Goal: Task Accomplishment & Management: Complete application form

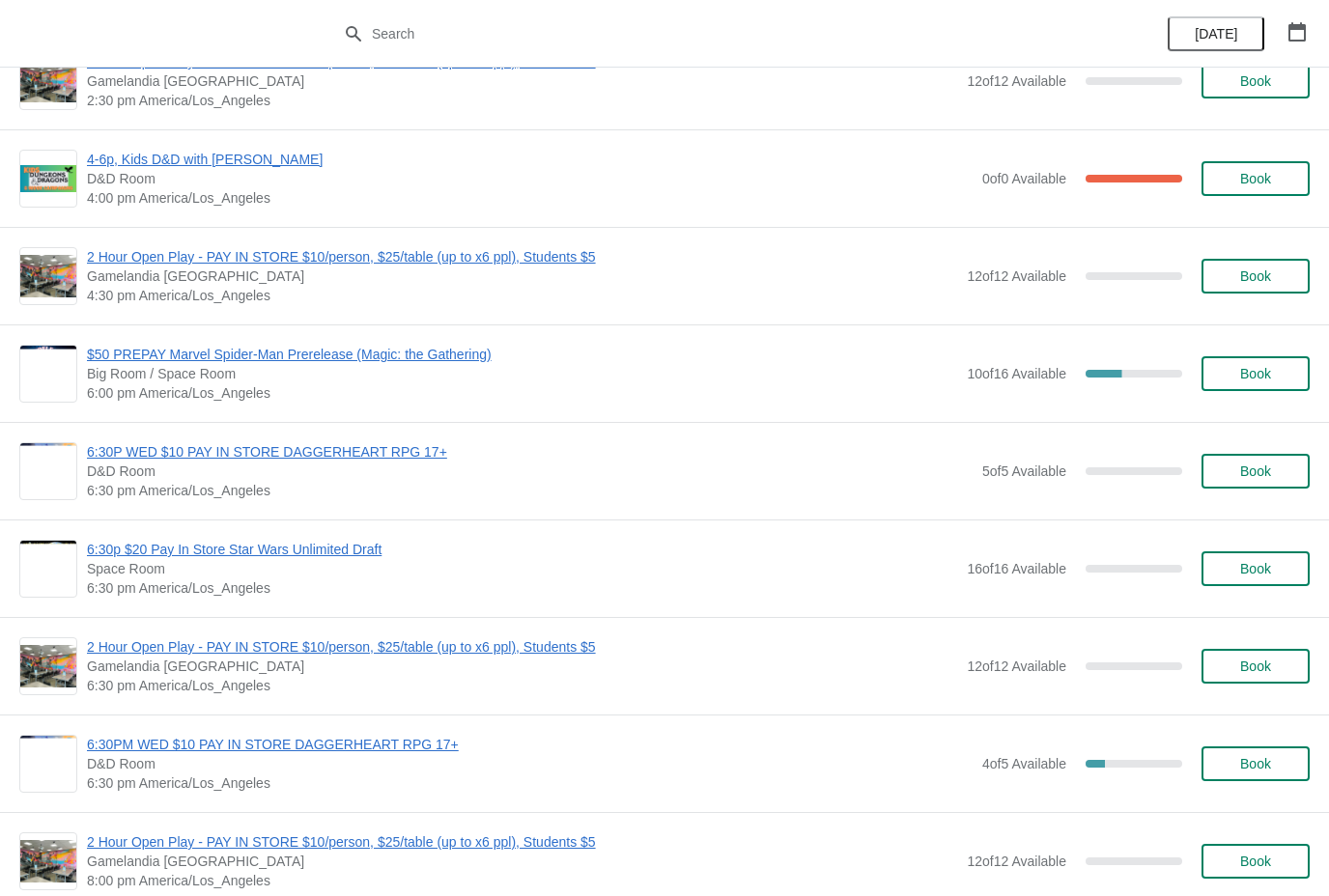
scroll to position [1783, 0]
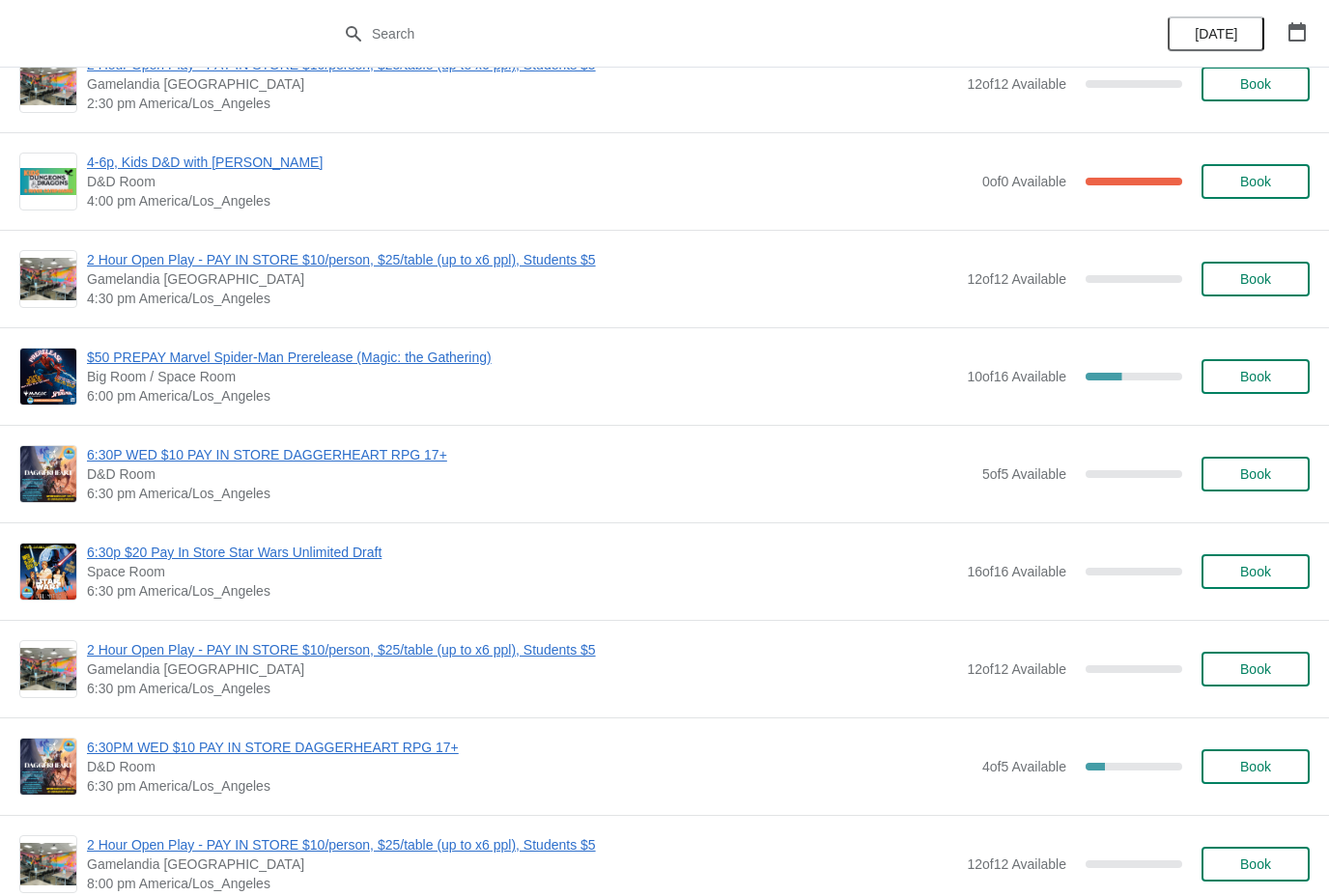
click at [1272, 377] on span "Book" at bounding box center [1256, 376] width 31 height 16
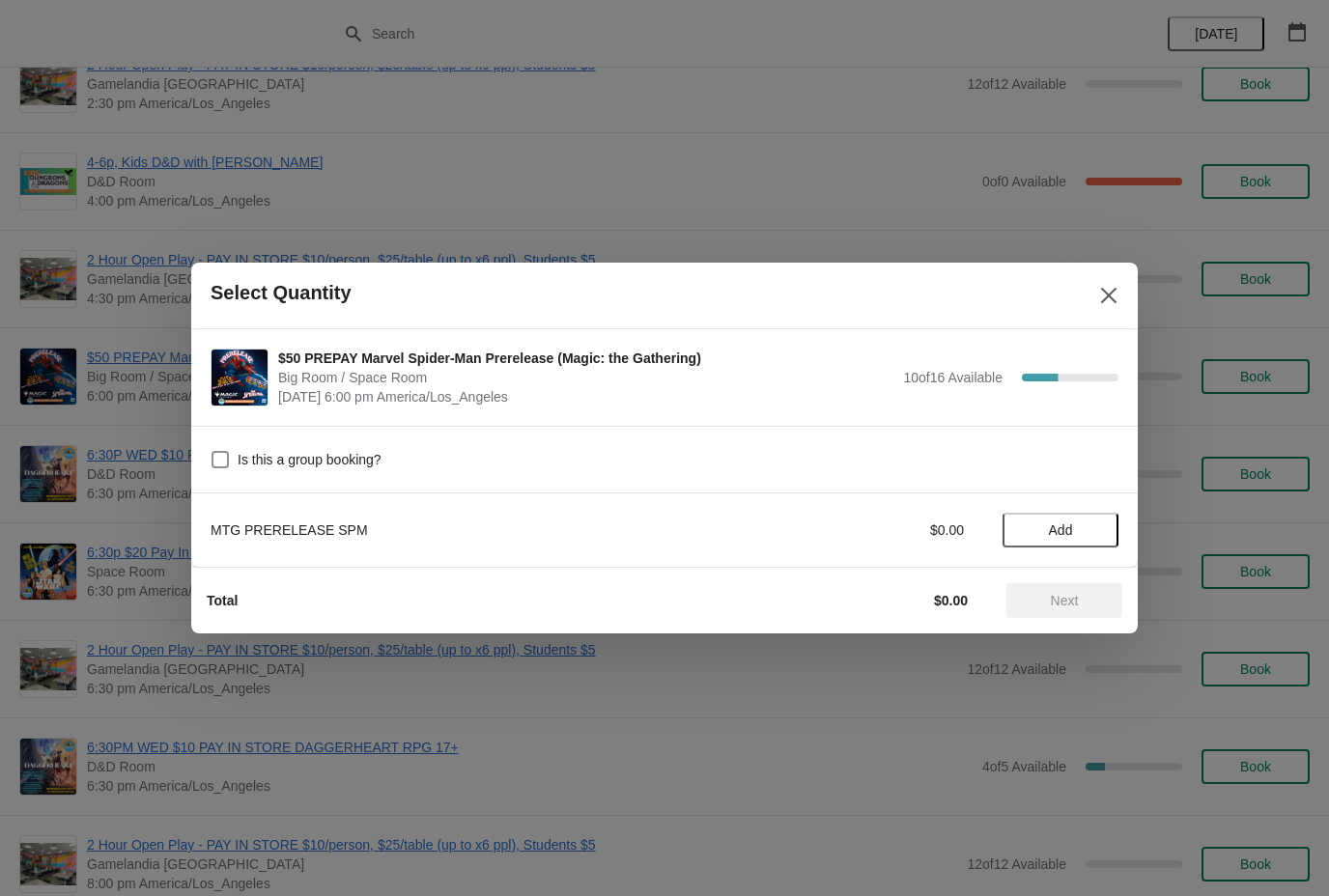
click at [1100, 518] on button "Add" at bounding box center [1060, 530] width 116 height 35
click at [1088, 610] on button "Next" at bounding box center [1064, 601] width 116 height 35
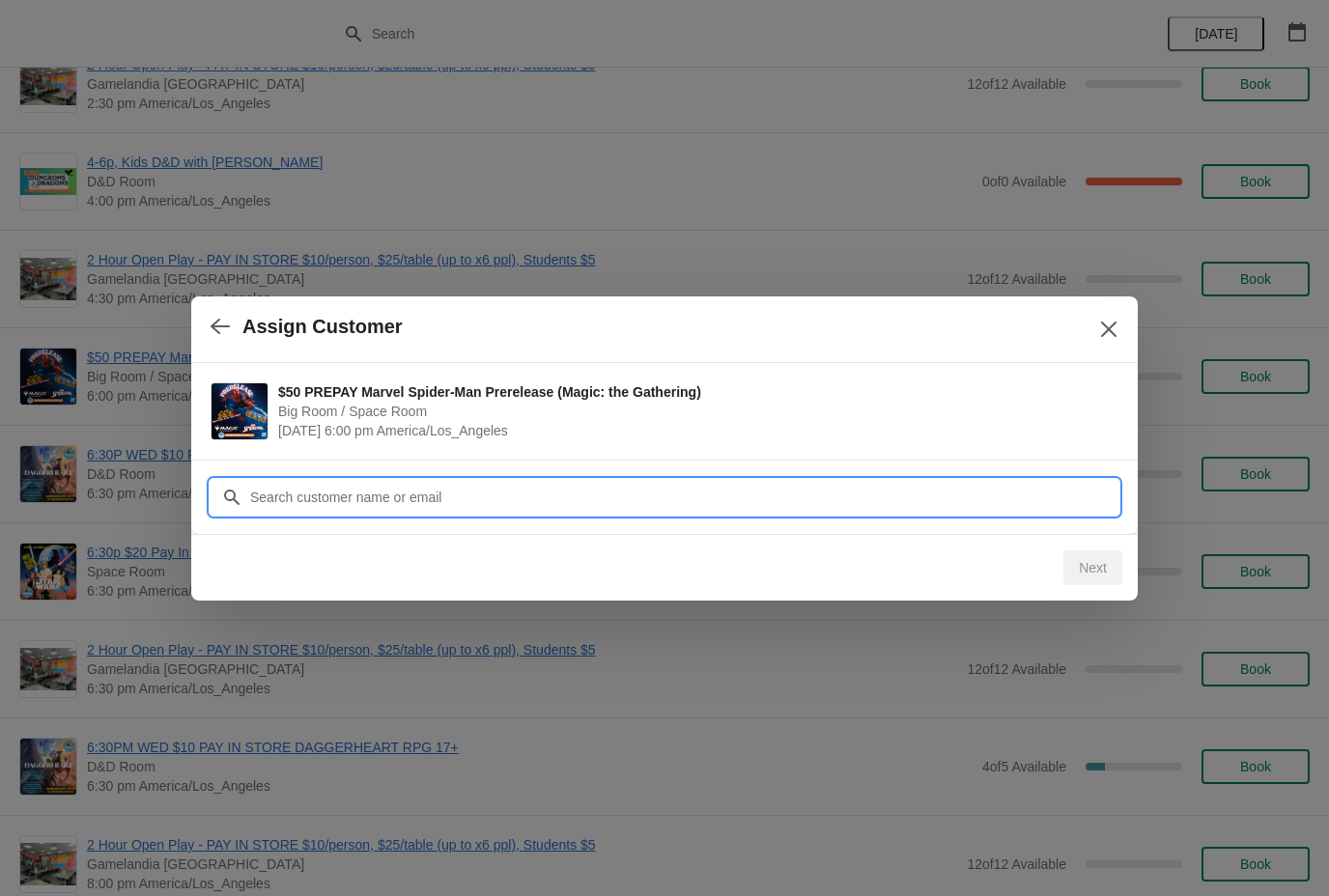
click at [647, 504] on input "Customer" at bounding box center [684, 497] width 870 height 35
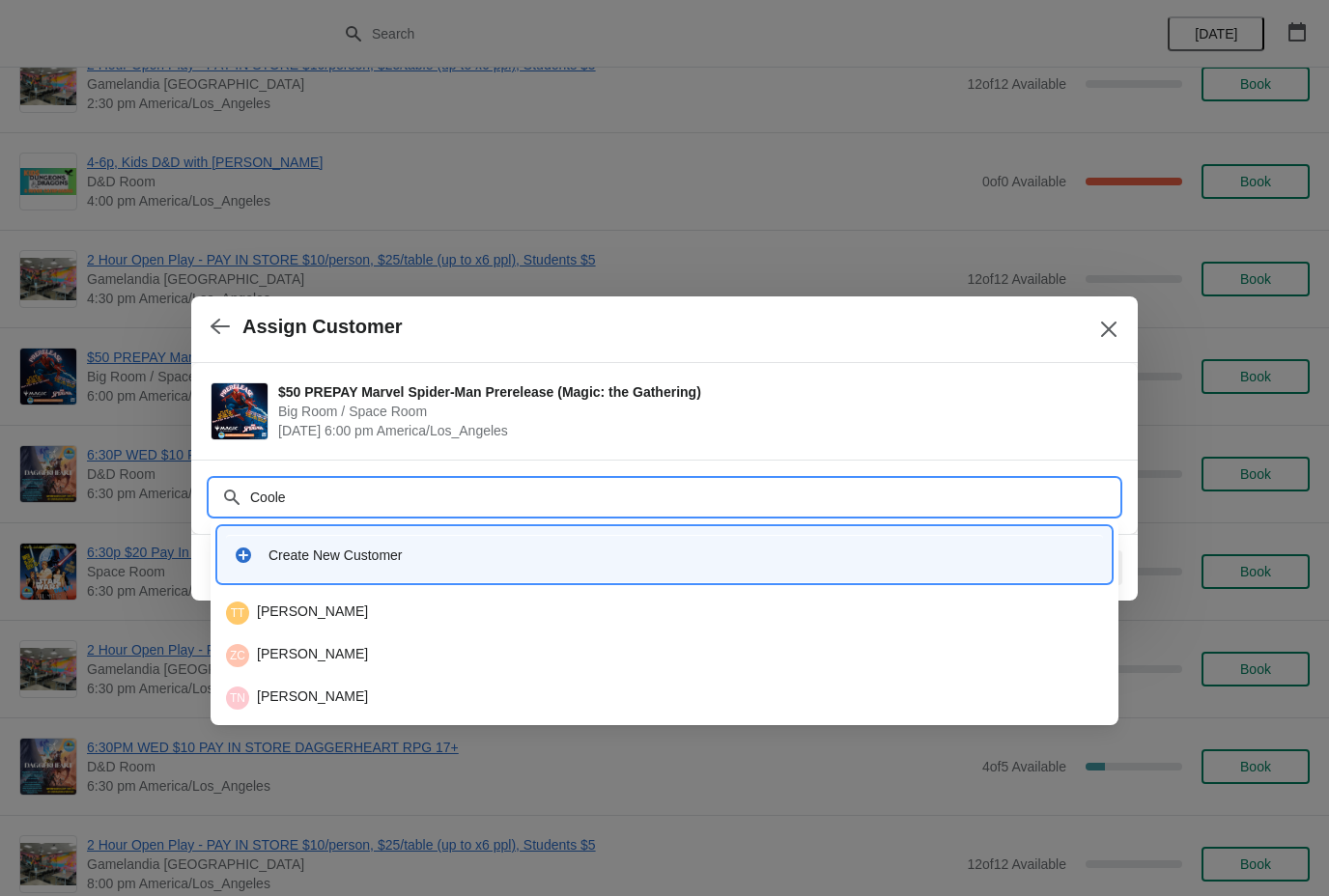
type input "Cooley"
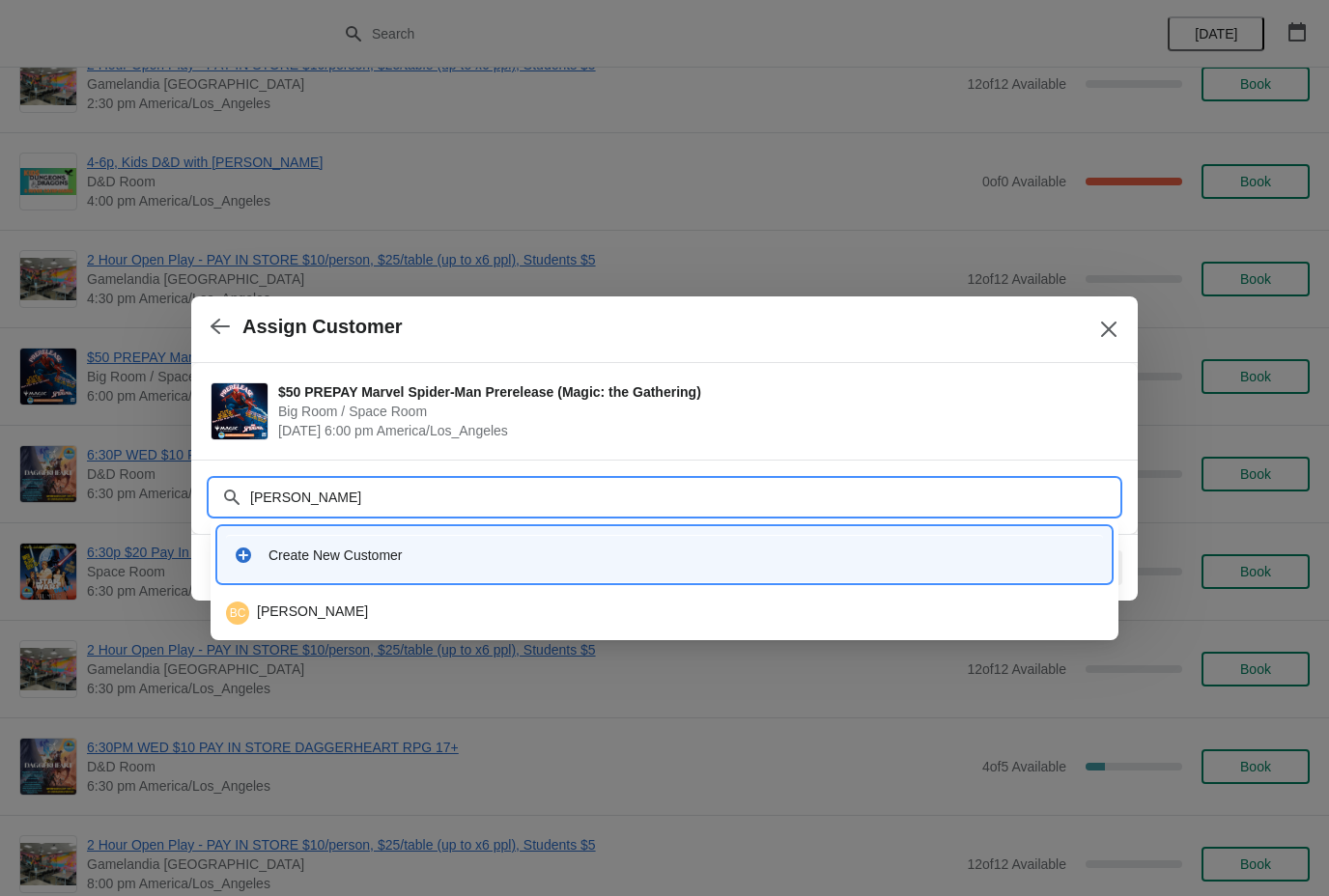
click at [433, 617] on div "BC Ben Cooley" at bounding box center [664, 614] width 878 height 23
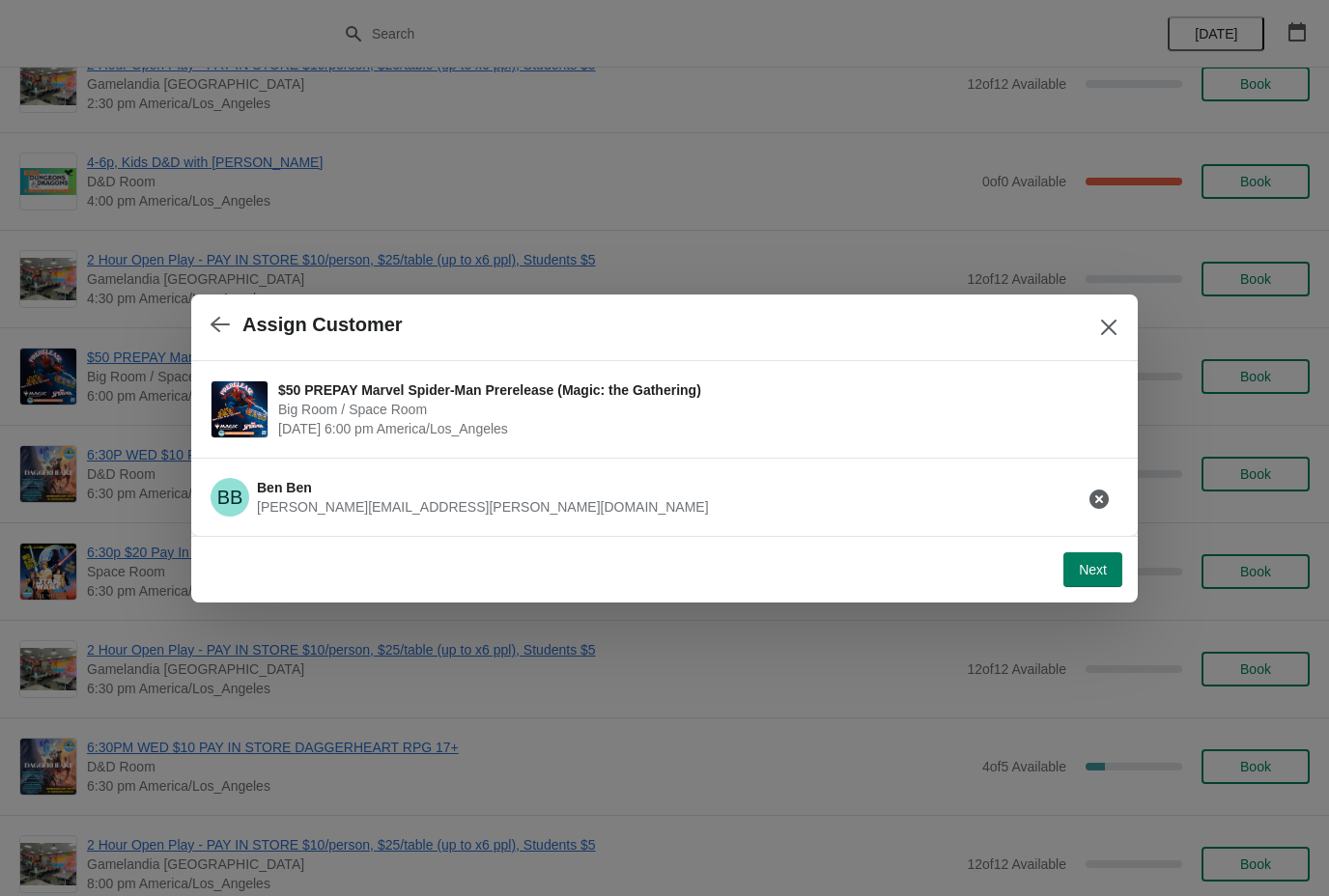
click at [1094, 579] on button "Next" at bounding box center [1093, 570] width 59 height 35
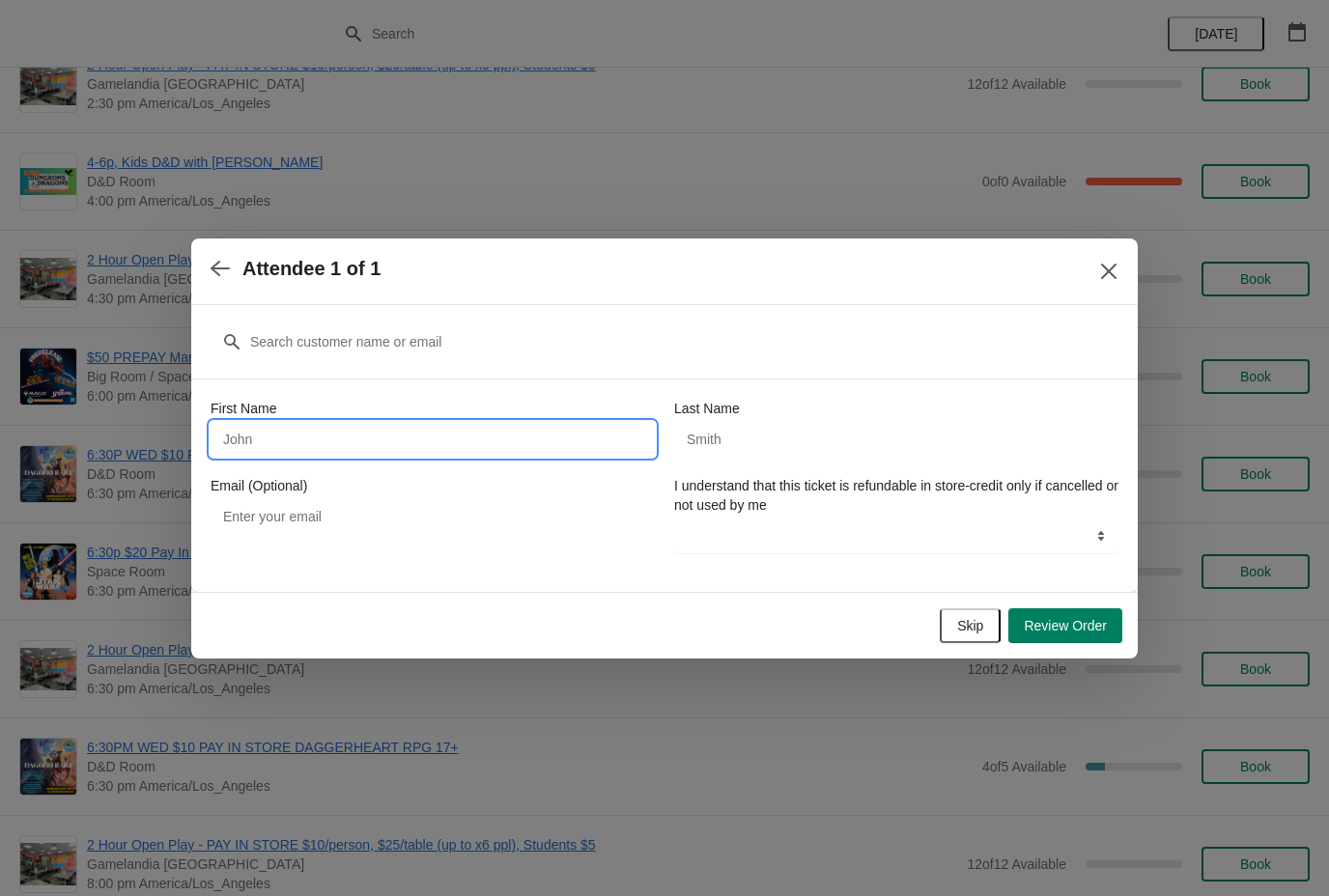
click at [433, 431] on input "First Name" at bounding box center [432, 440] width 445 height 35
type input "Ben"
click at [775, 435] on input "Last Name" at bounding box center [896, 440] width 445 height 35
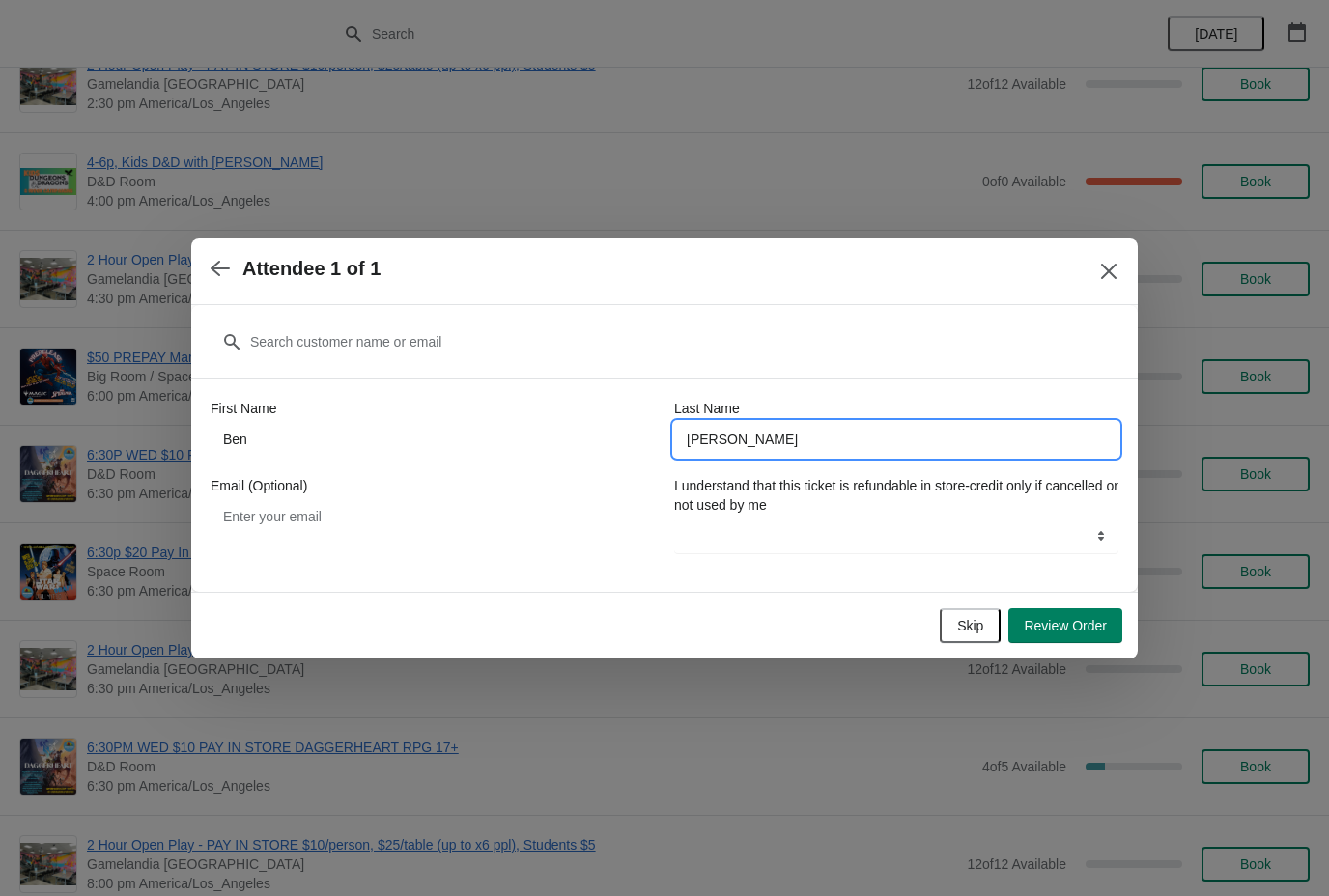
type input "Cooley"
click at [879, 539] on select "YES" at bounding box center [896, 536] width 445 height 35
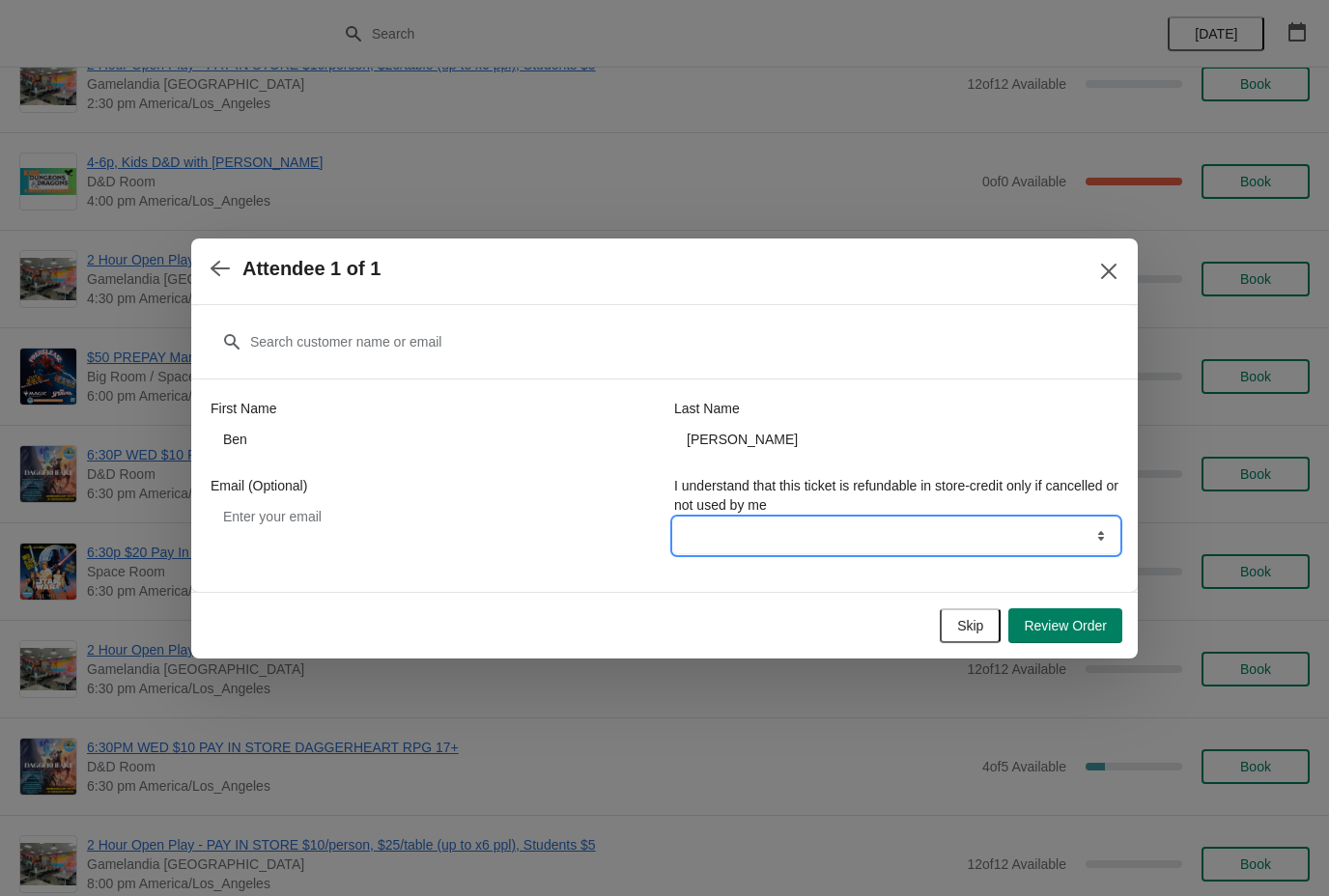
select select "YES"
click at [1098, 634] on button "Review Order" at bounding box center [1065, 627] width 114 height 35
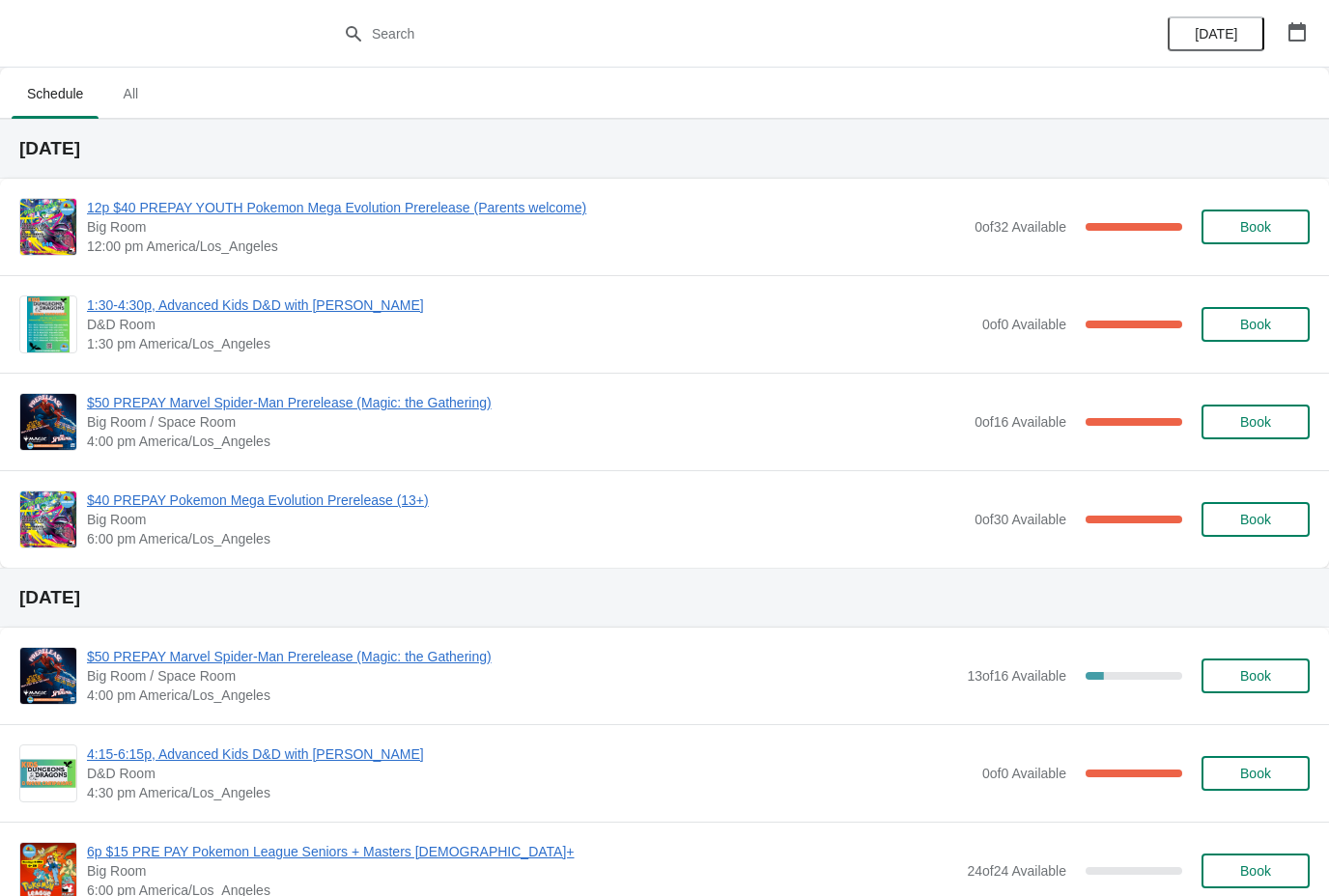
click at [409, 216] on span "12p $40 PREPAY YOUTH Pokemon Mega Evolution Prerelease (Parents welcome)" at bounding box center [525, 208] width 879 height 19
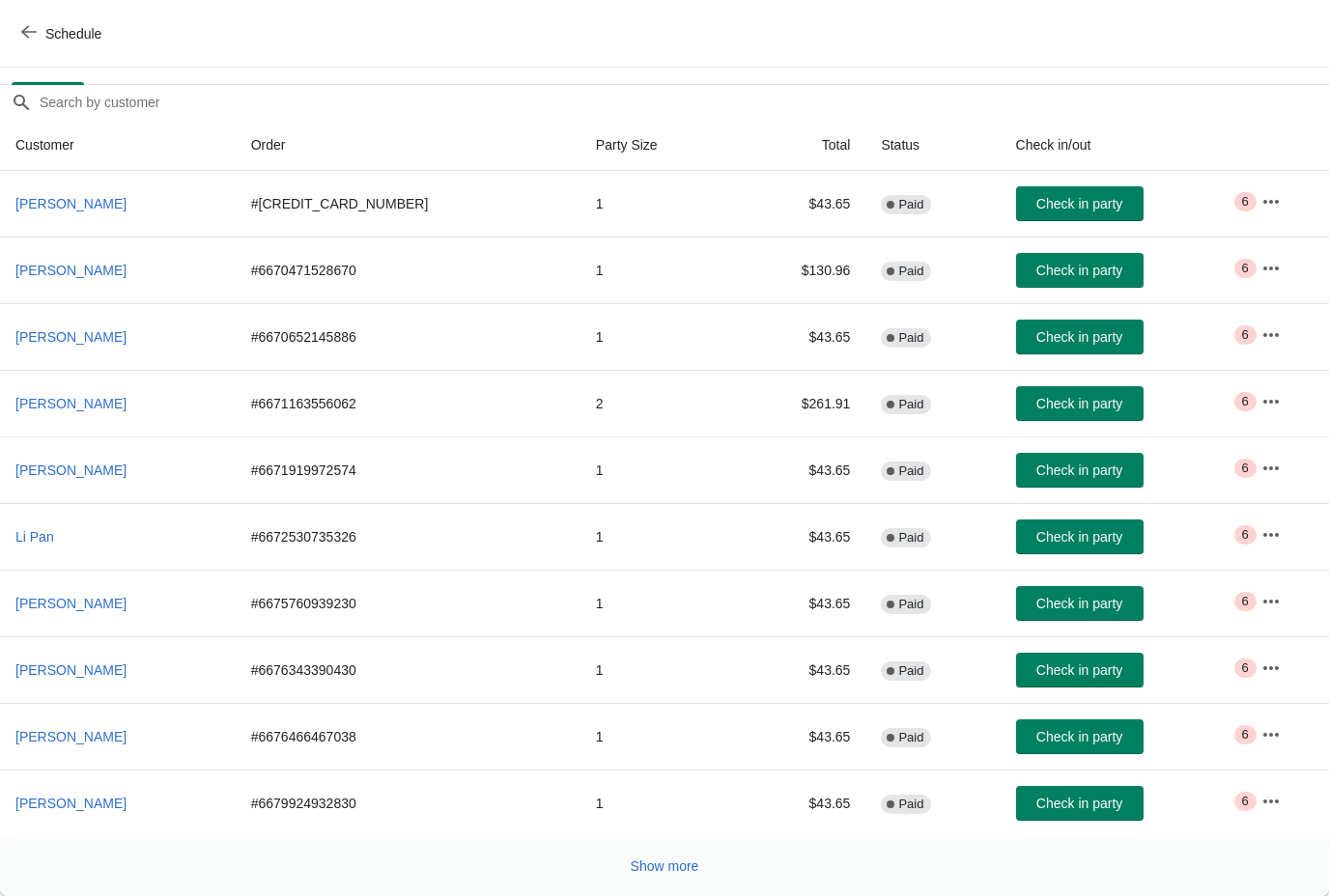
scroll to position [150, 0]
click at [662, 859] on span "Show more" at bounding box center [664, 867] width 68 height 16
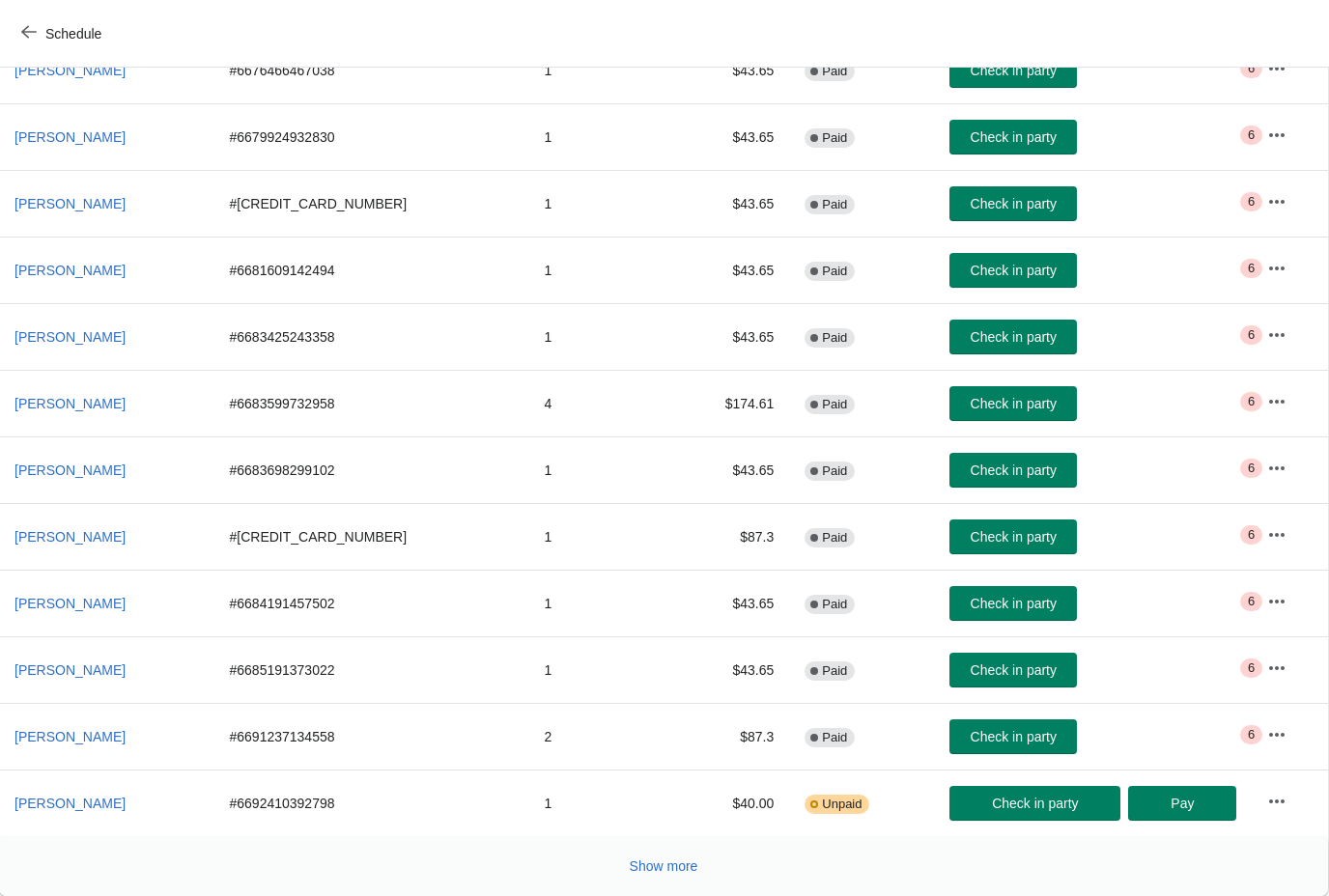
scroll to position [816, 1]
click at [822, 800] on span "Unpaid" at bounding box center [842, 805] width 40 height 16
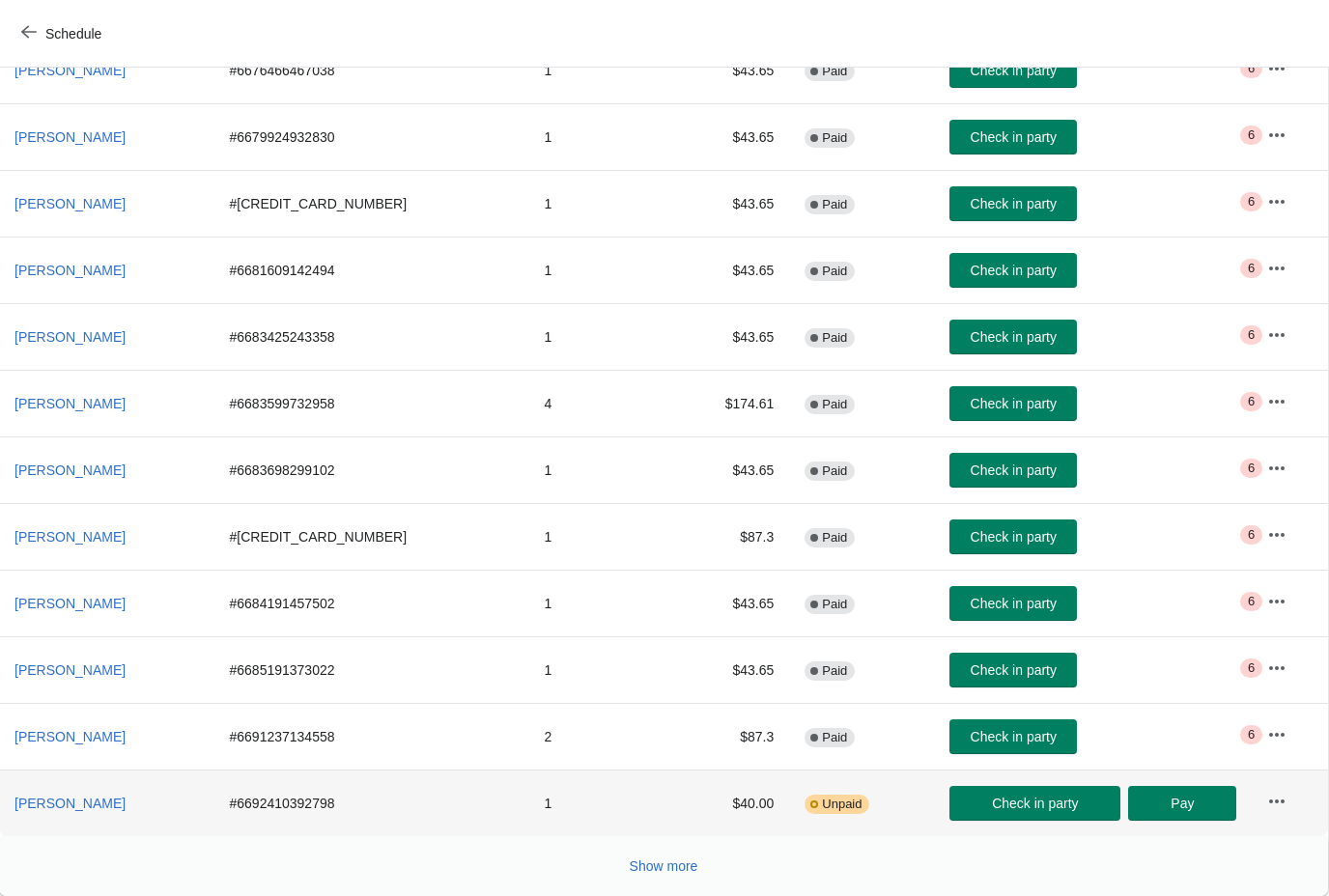
click at [1273, 805] on icon "button" at bounding box center [1277, 802] width 19 height 19
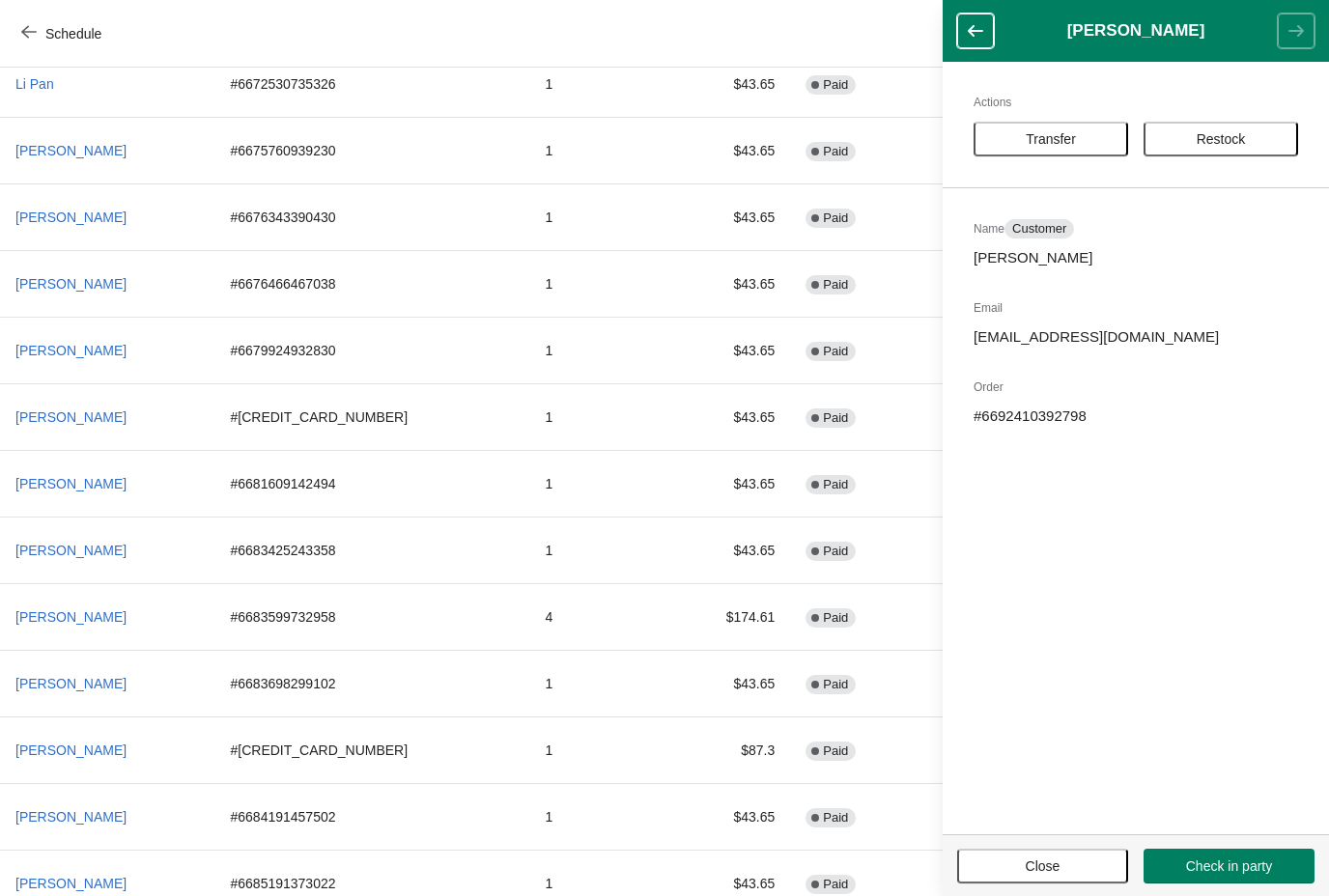
scroll to position [574, 0]
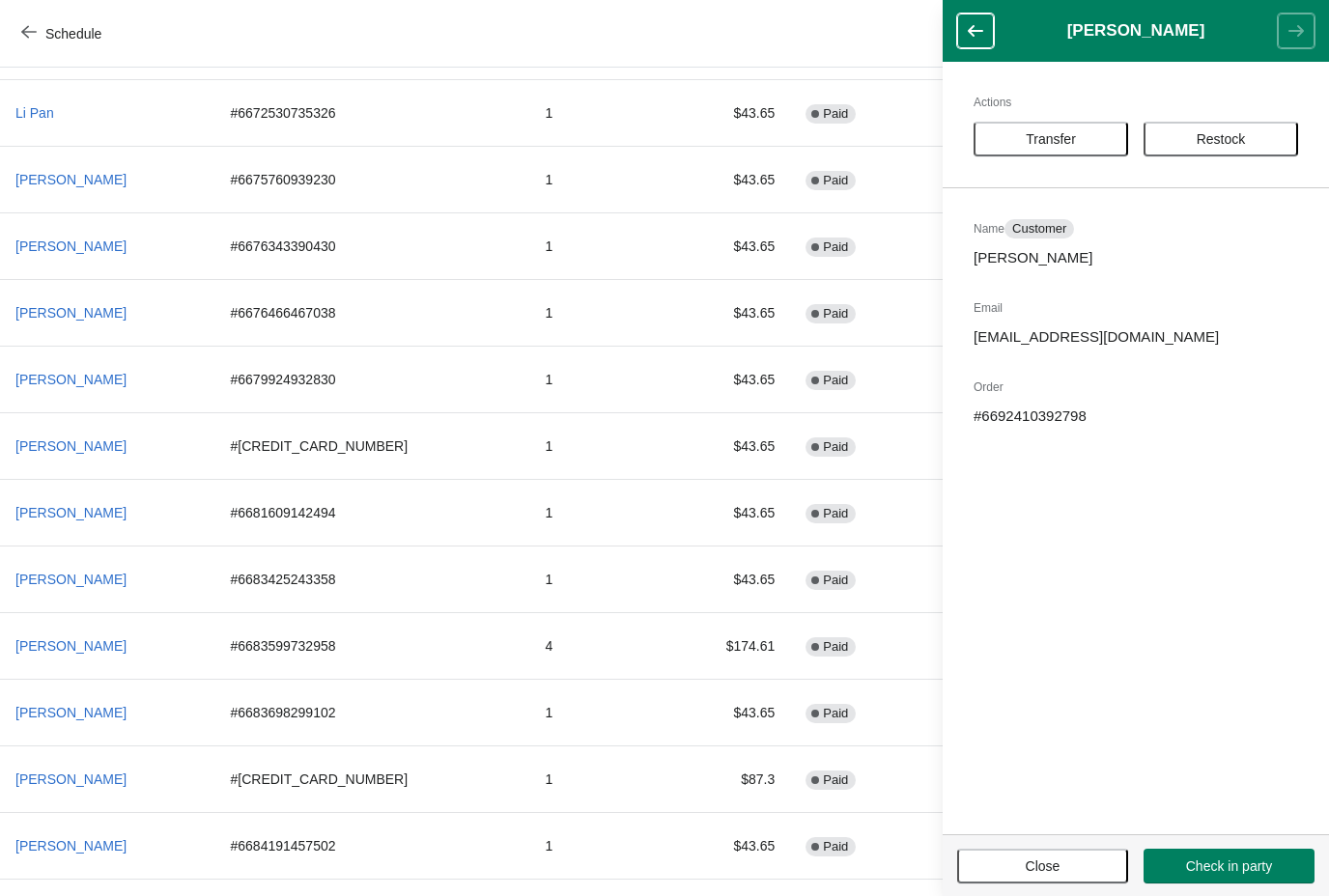
click at [1020, 870] on span "Close" at bounding box center [1043, 867] width 136 height 16
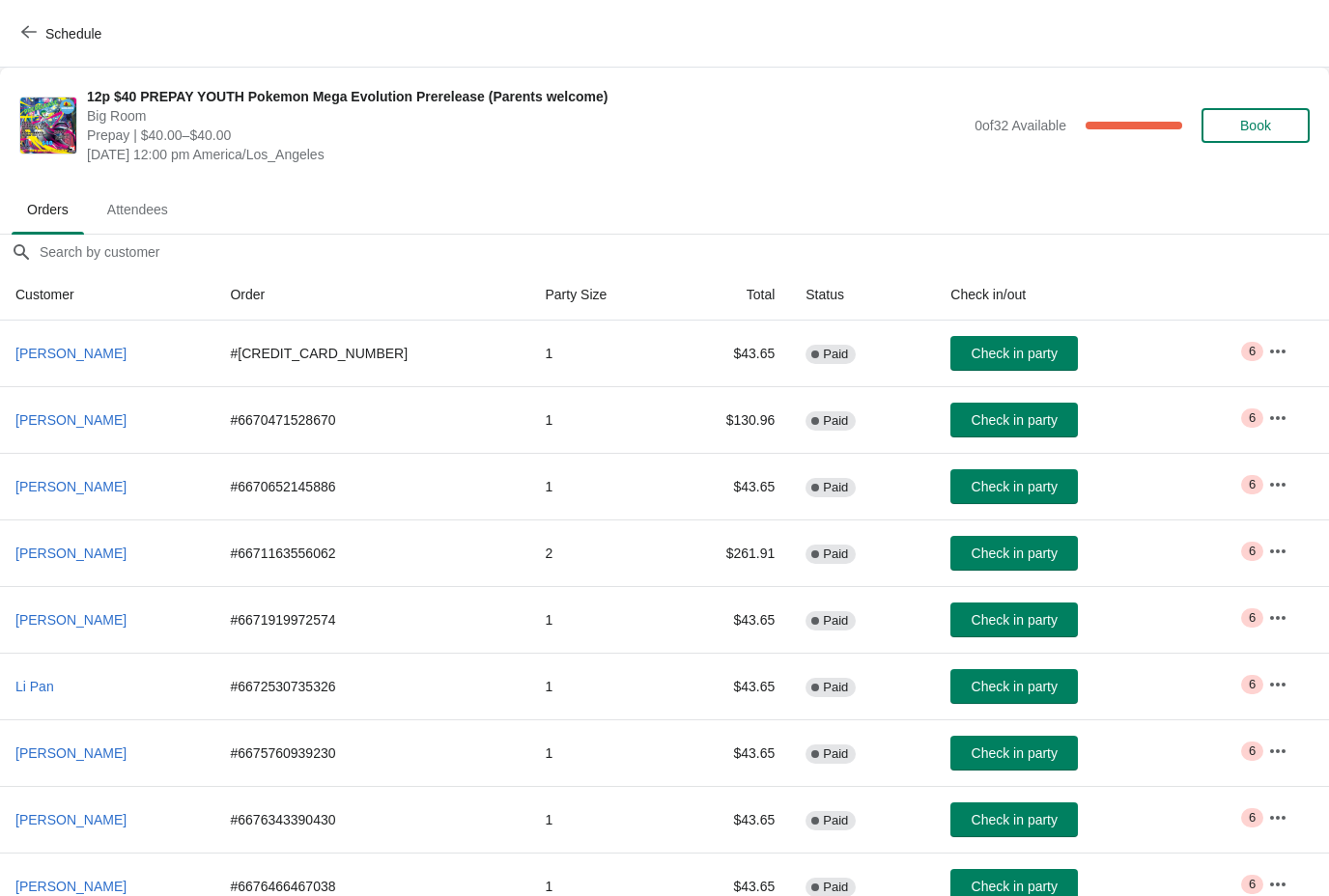
scroll to position [0, 0]
click at [1247, 341] on span "Critical 6" at bounding box center [1252, 351] width 22 height 19
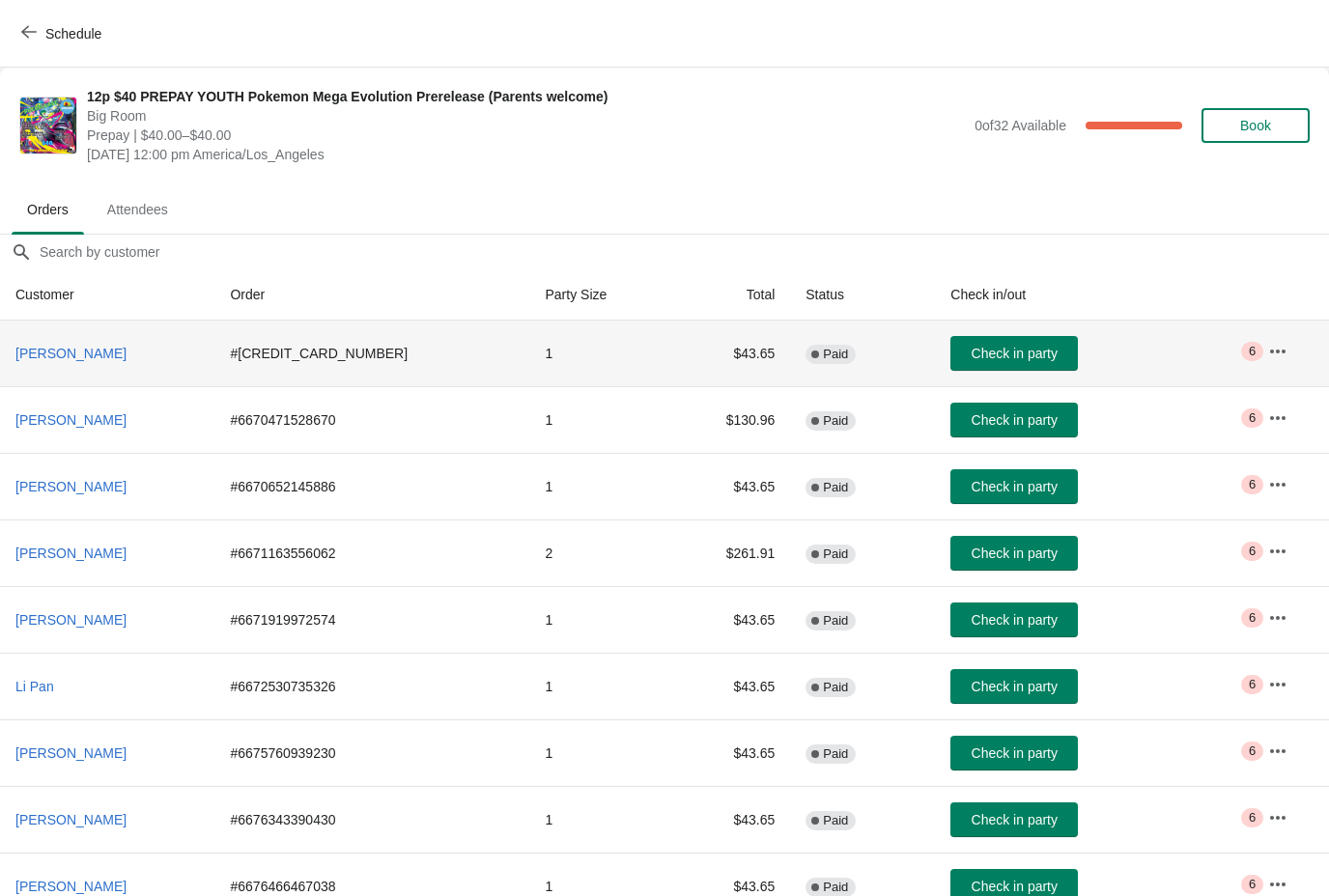
click at [1277, 341] on icon "button" at bounding box center [1278, 351] width 19 height 19
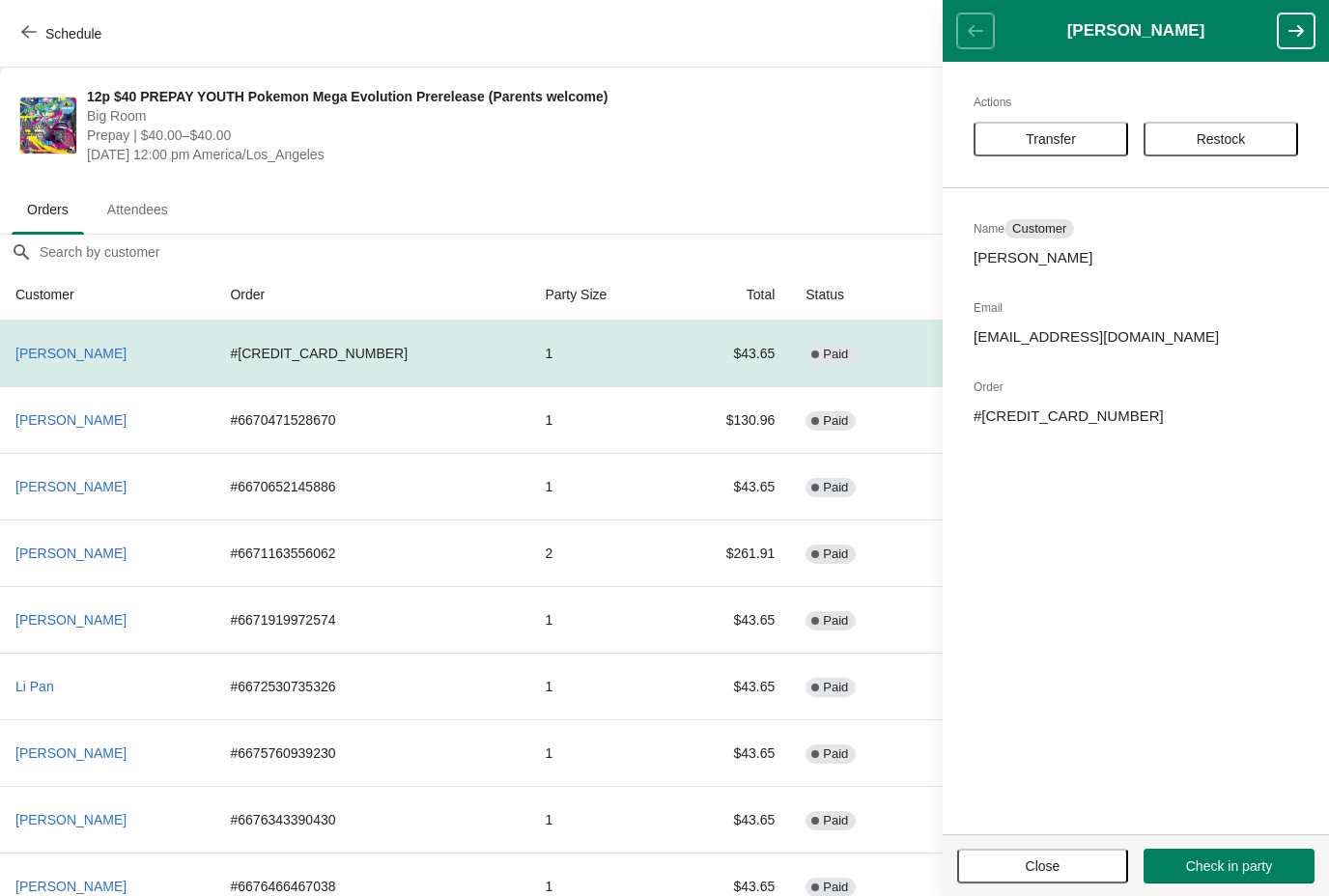
click at [889, 106] on span "Big Room" at bounding box center [525, 116] width 879 height 19
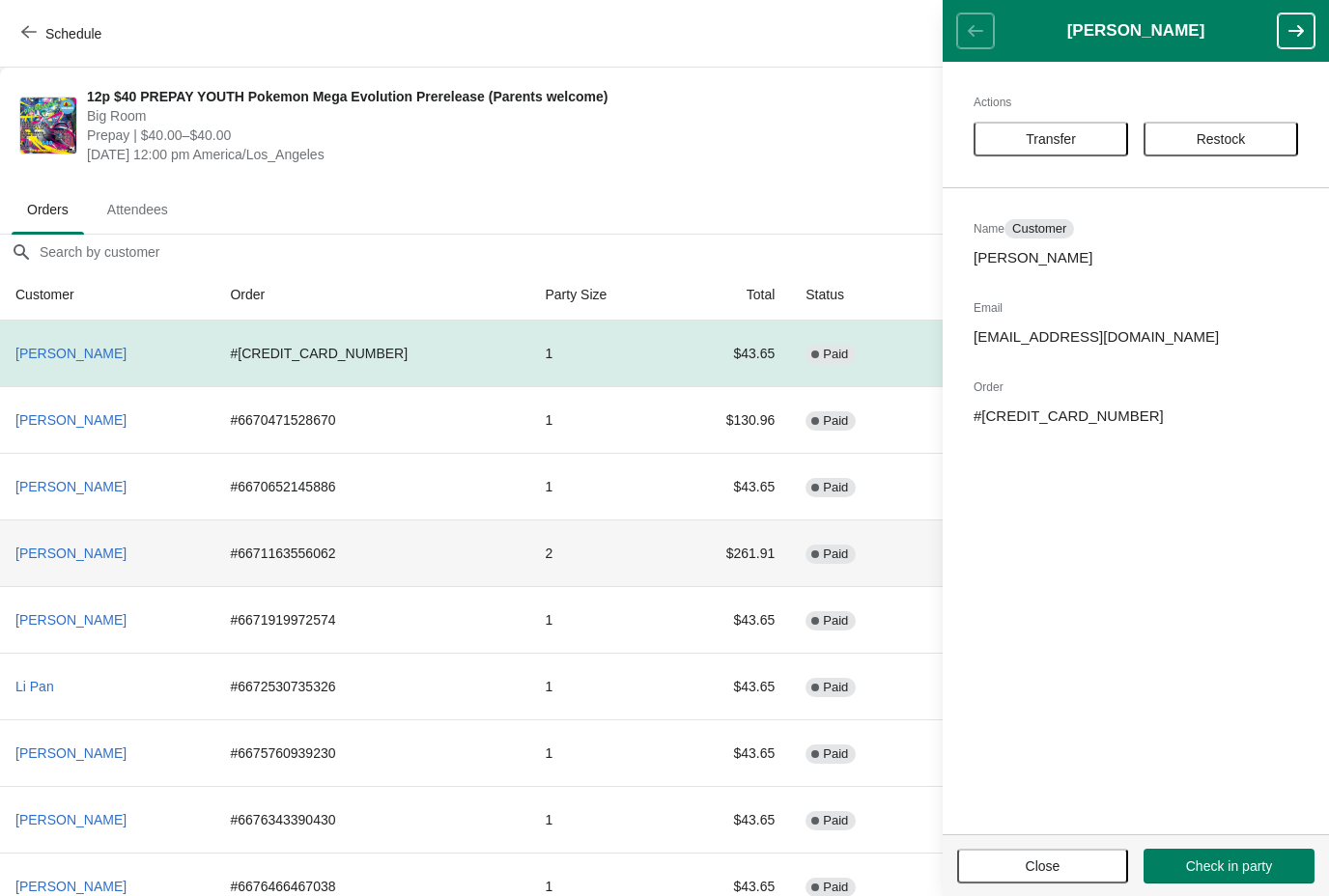
click at [880, 545] on td "Complete Paid" at bounding box center [862, 553] width 145 height 67
click at [1287, 32] on icon "button" at bounding box center [1297, 31] width 19 height 19
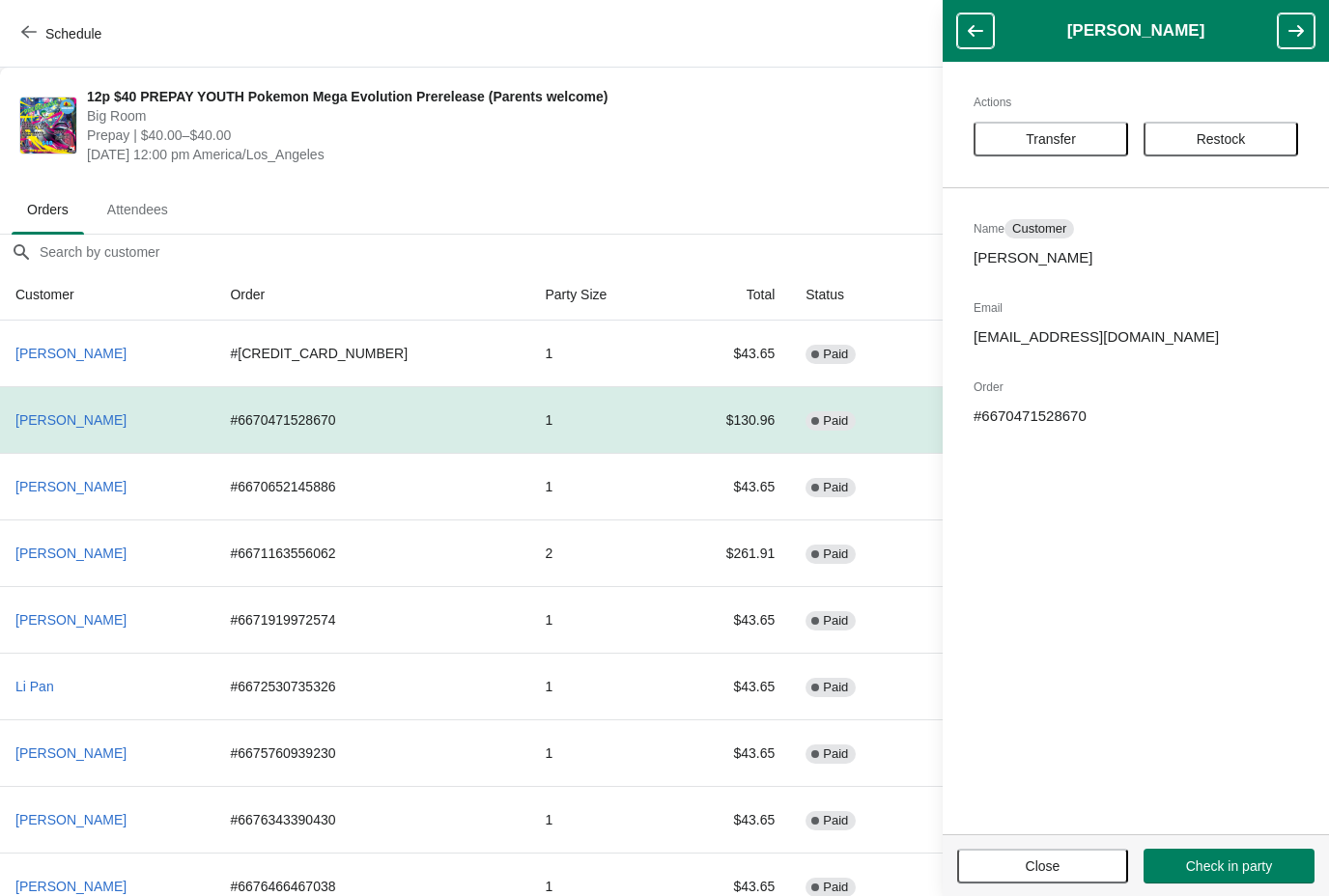
click at [1300, 28] on icon "button" at bounding box center [1297, 31] width 16 height 12
click at [1300, 27] on icon "button" at bounding box center [1297, 31] width 16 height 12
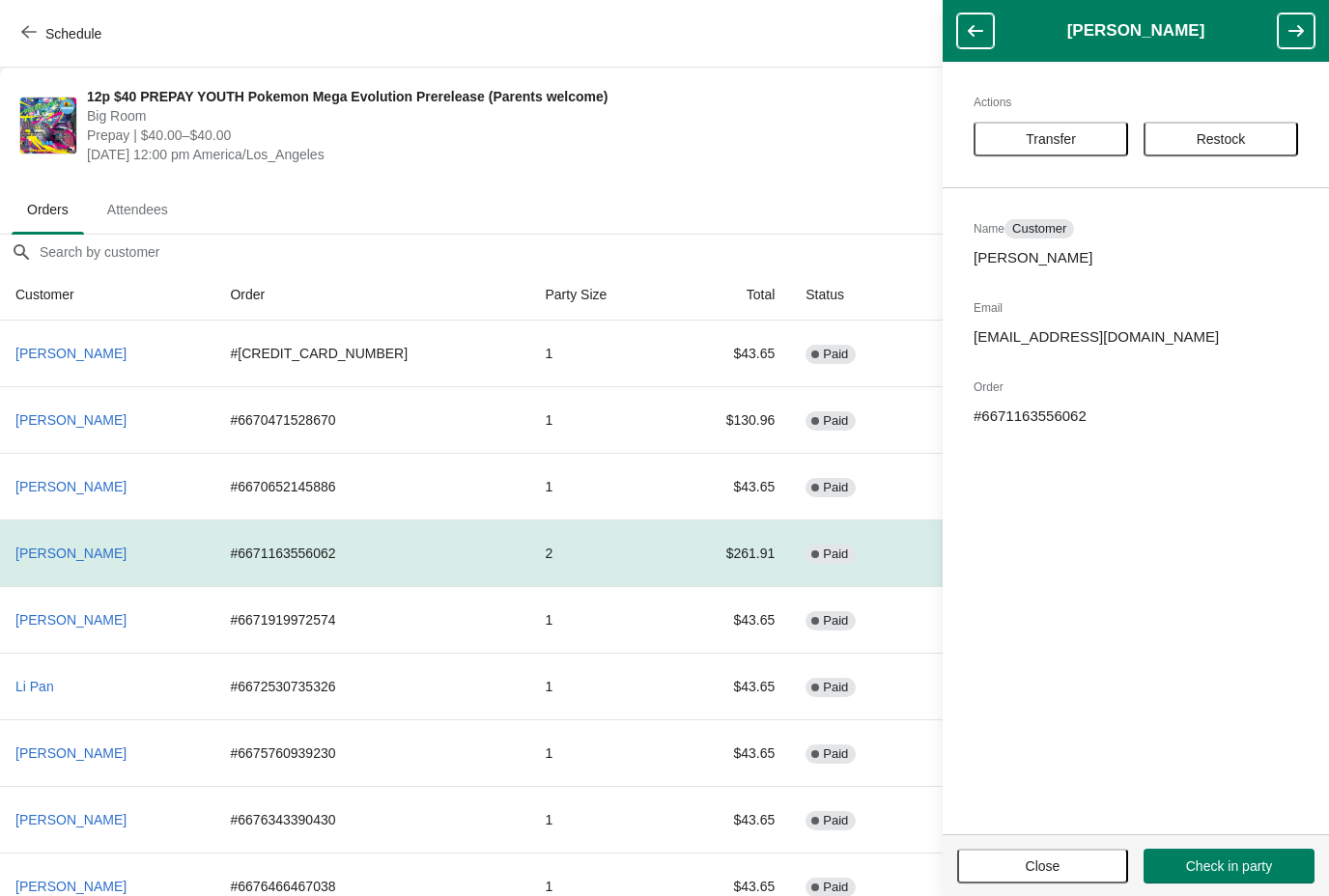
click at [1302, 20] on button "button" at bounding box center [1297, 31] width 37 height 35
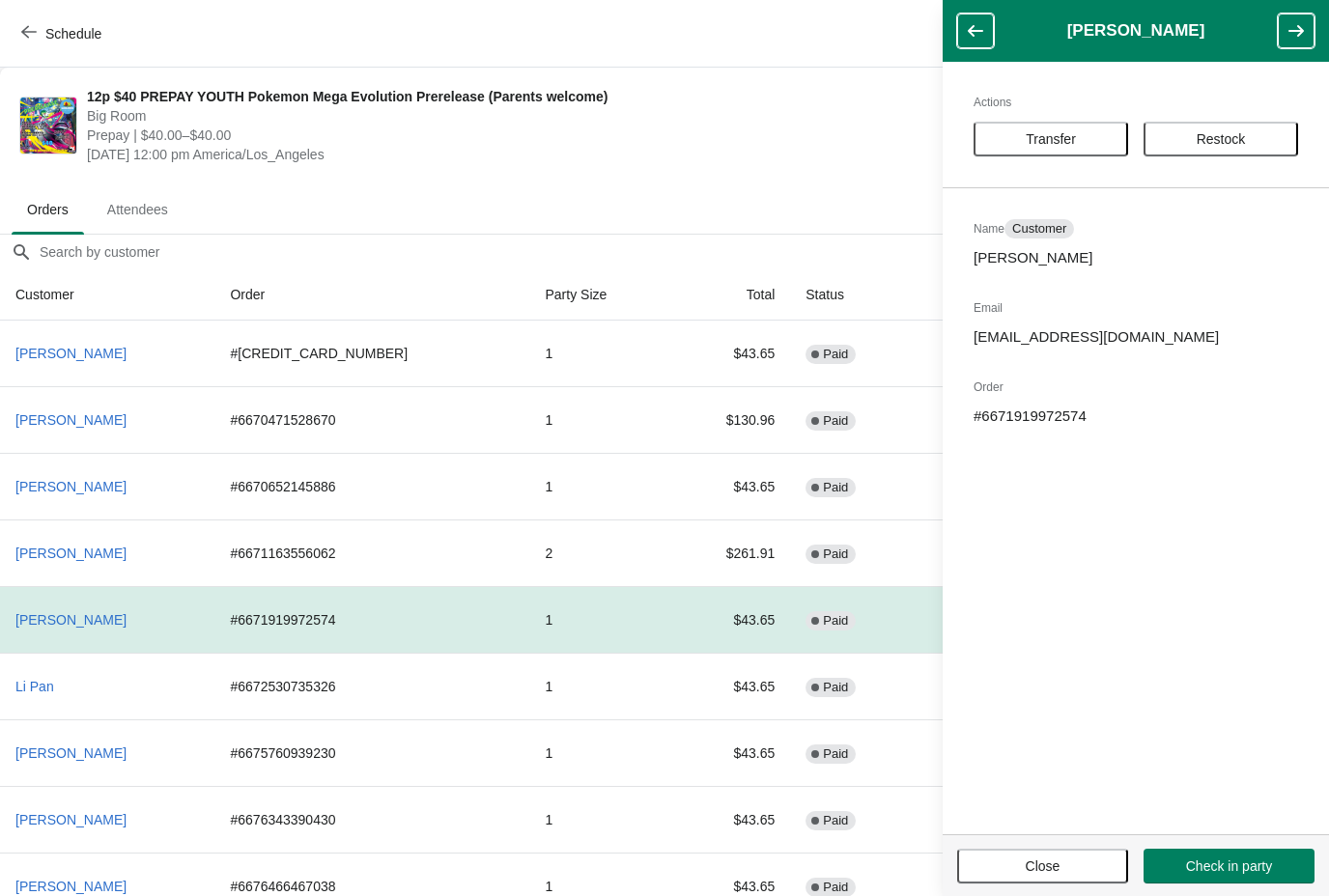
click at [1298, 23] on icon "button" at bounding box center [1297, 31] width 19 height 19
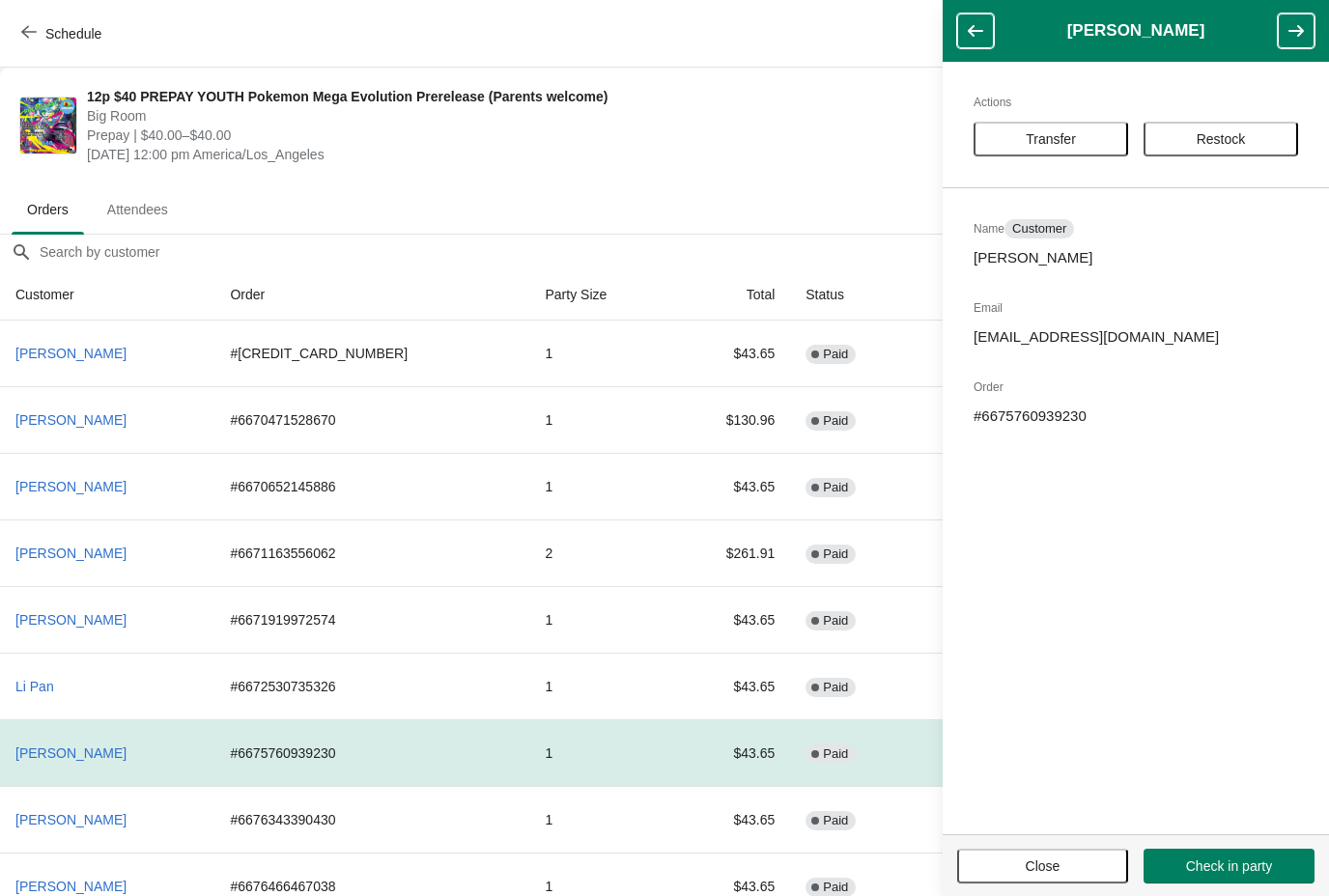
click at [987, 33] on button "button" at bounding box center [976, 31] width 37 height 35
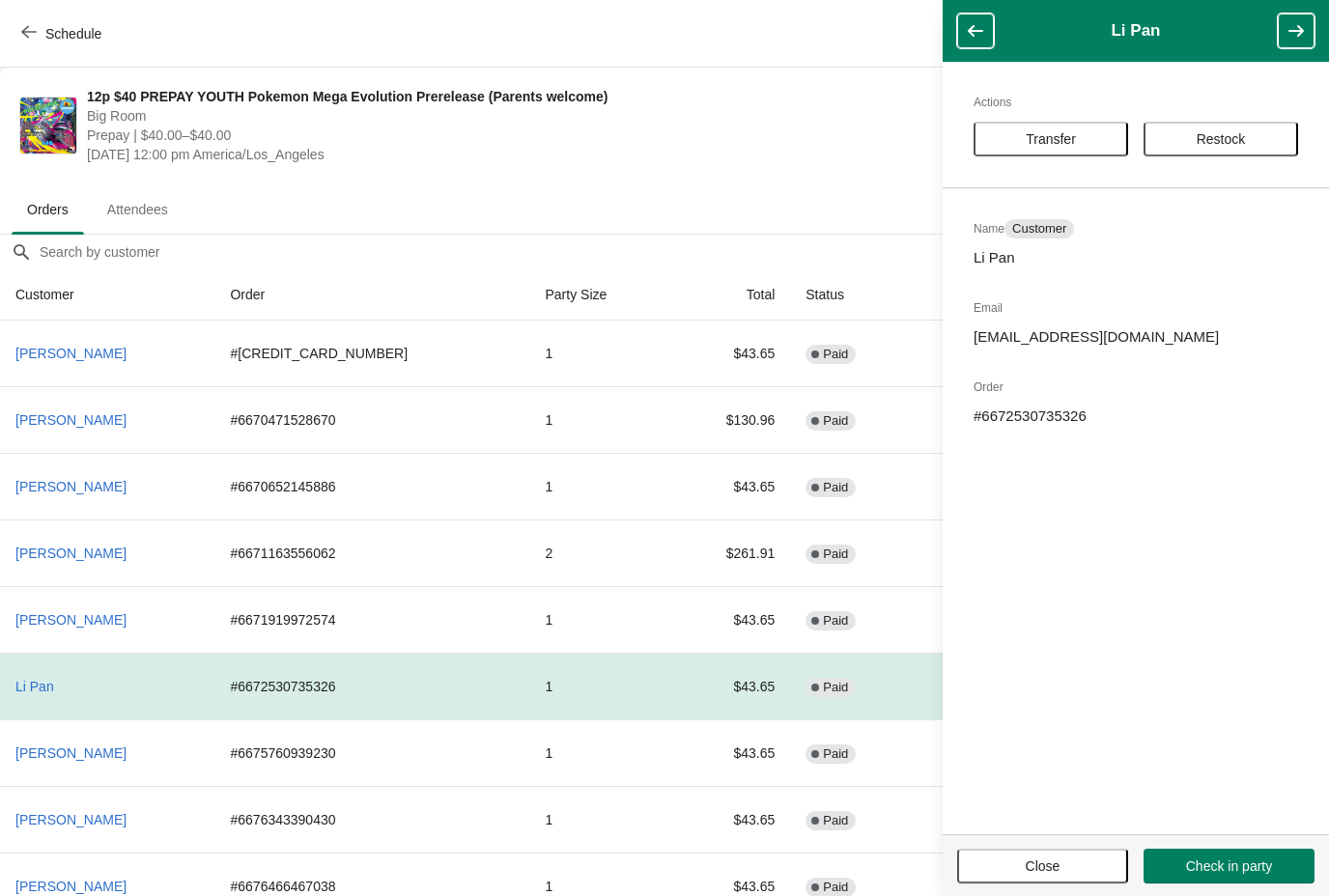
click at [1054, 862] on span "Close" at bounding box center [1043, 867] width 35 height 16
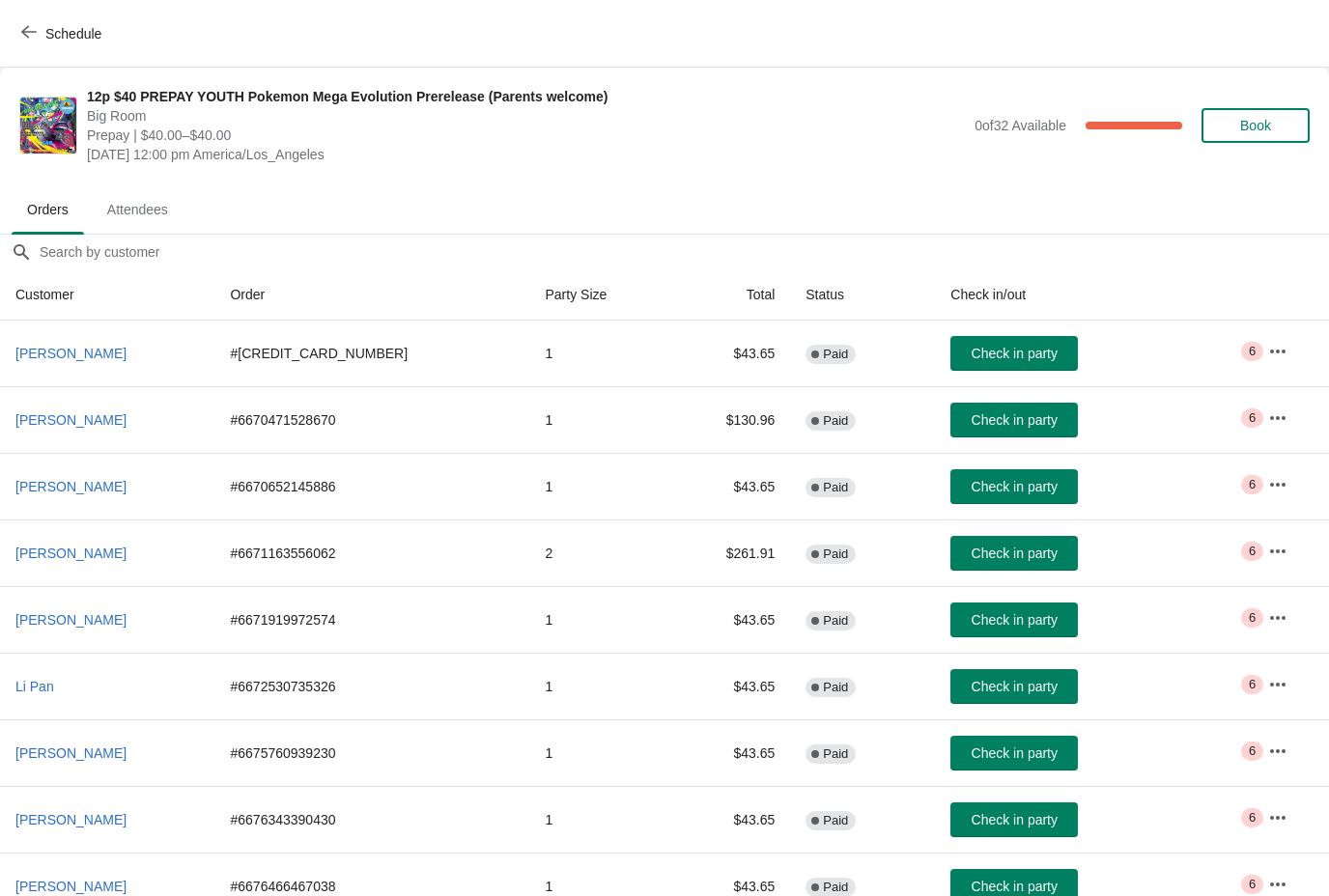
click at [173, 196] on span "Attendees" at bounding box center [137, 210] width 91 height 35
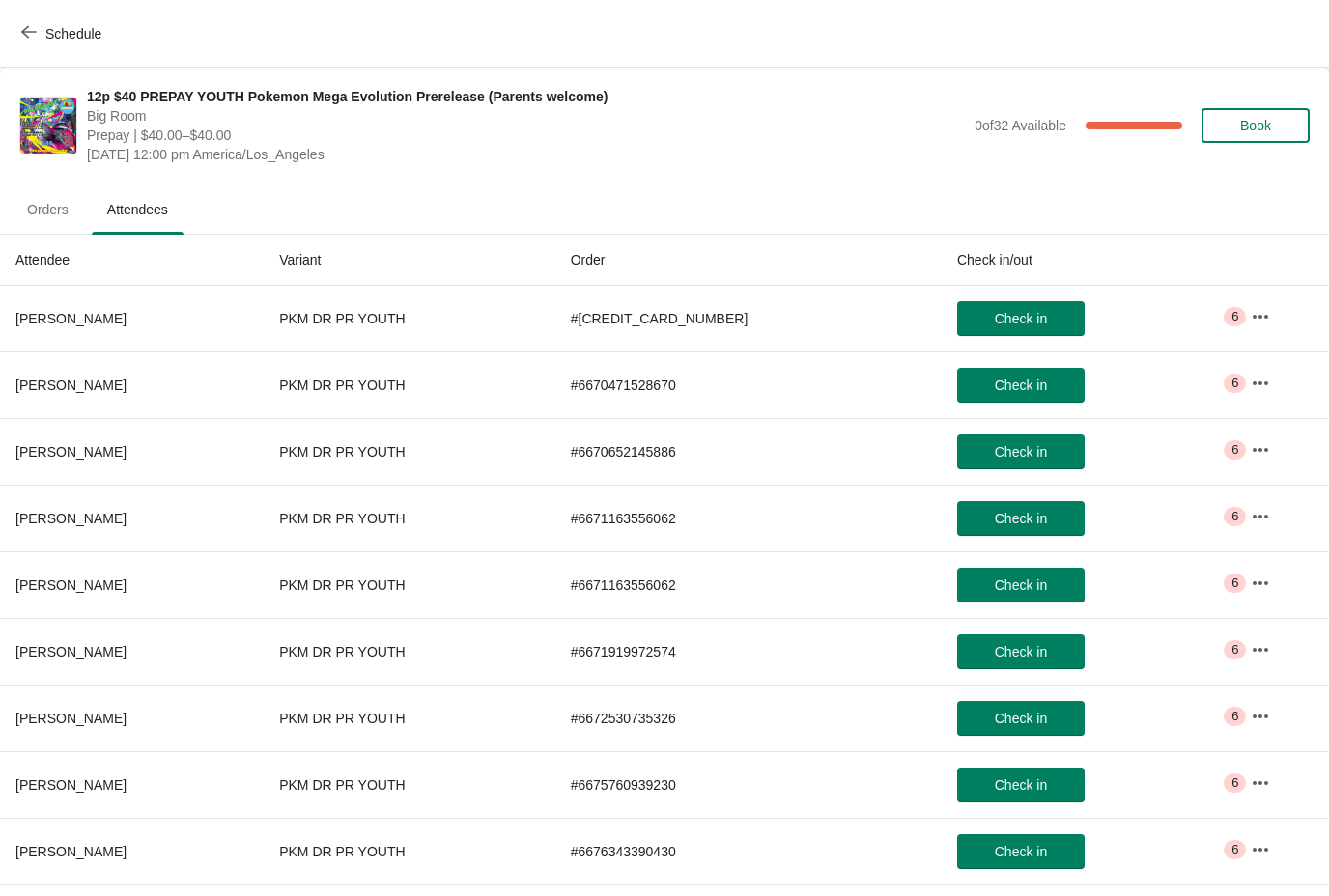
click at [55, 213] on span "Orders" at bounding box center [48, 210] width 72 height 35
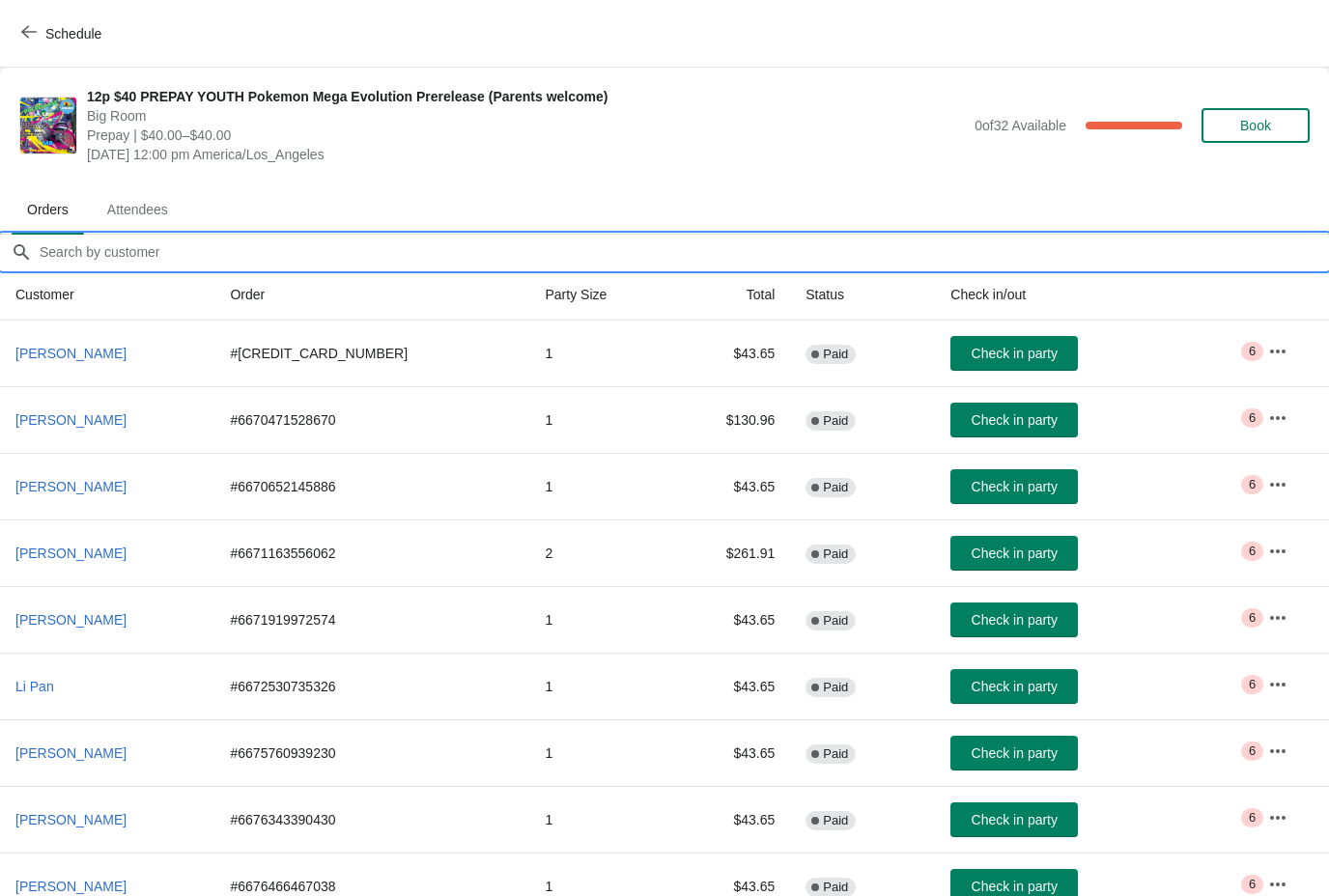
click at [312, 253] on input "Orders filter search" at bounding box center [684, 252] width 1291 height 35
type input "V"
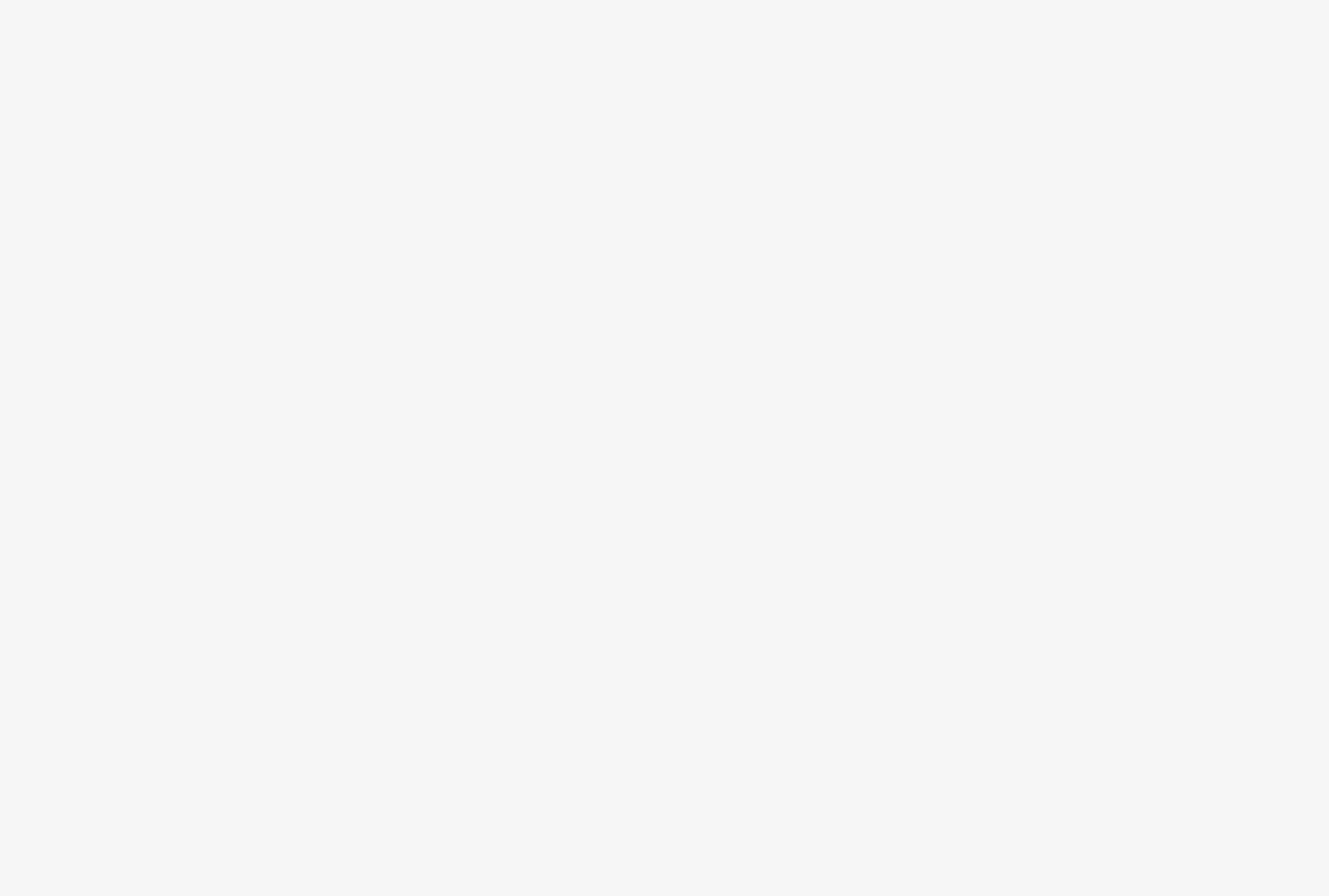
click at [539, 670] on body at bounding box center [664, 448] width 1329 height 896
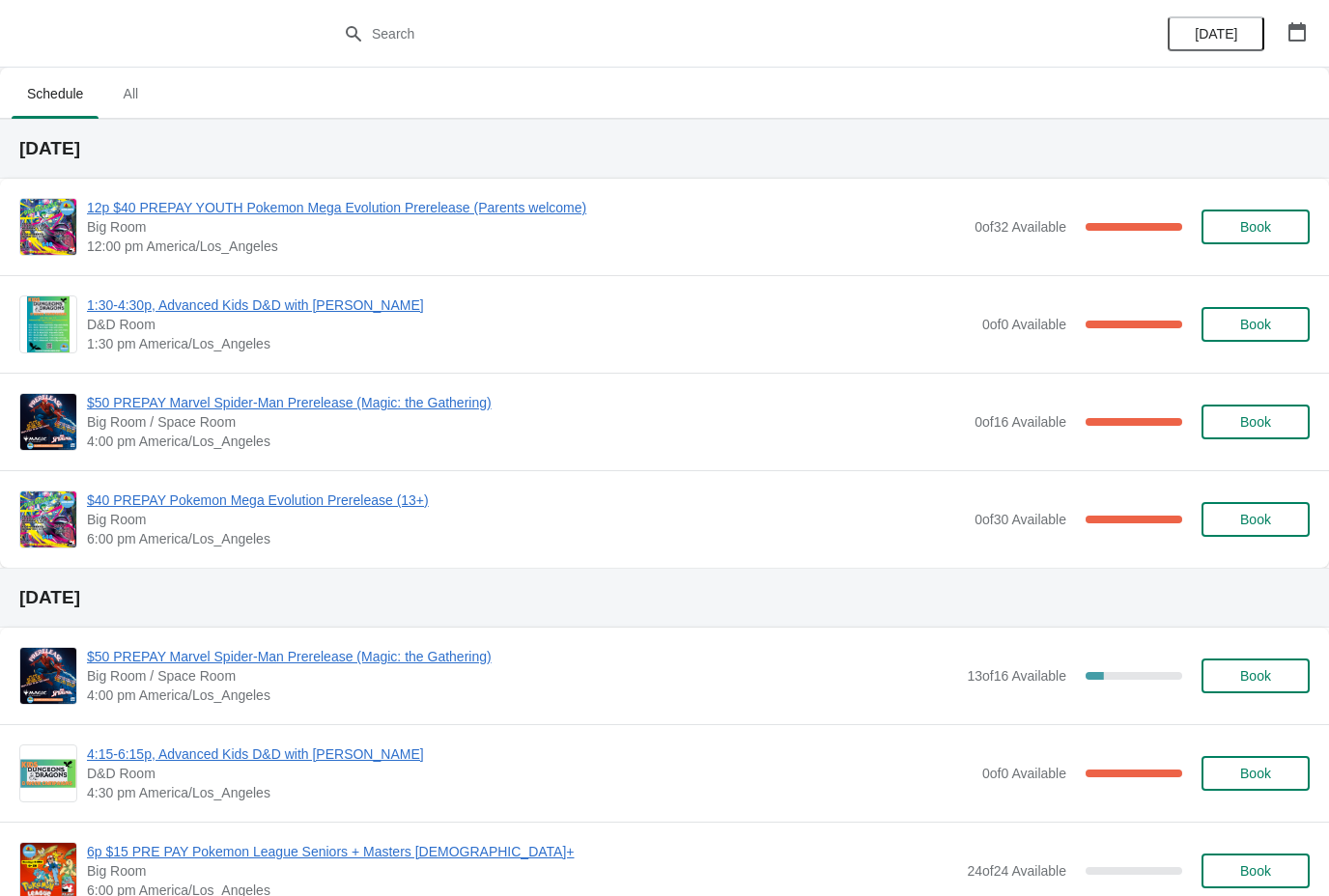
click at [533, 199] on span "12p $40 PREPAY YOUTH Pokemon Mega Evolution Prerelease (Parents welcome)" at bounding box center [525, 208] width 879 height 19
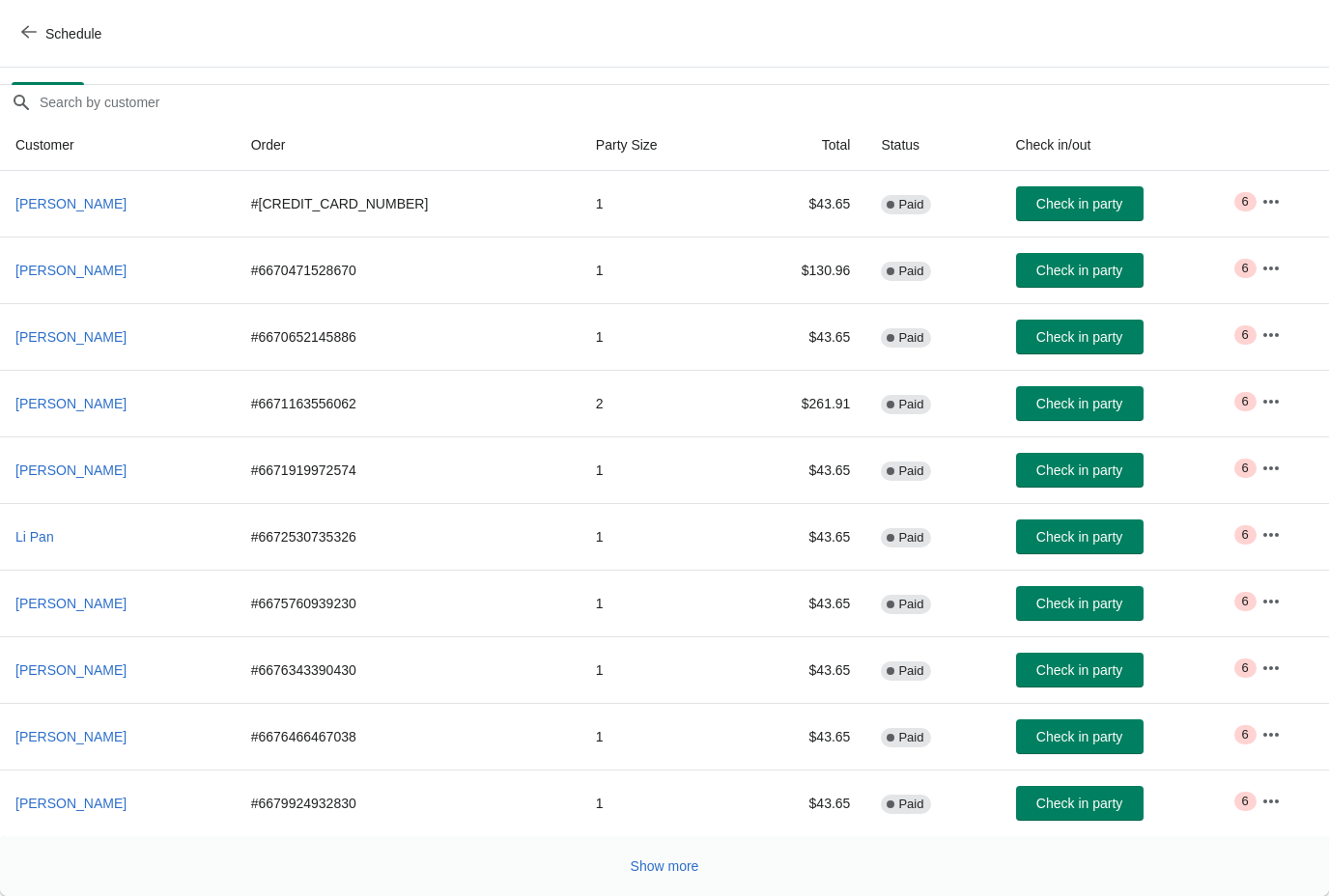
scroll to position [150, 0]
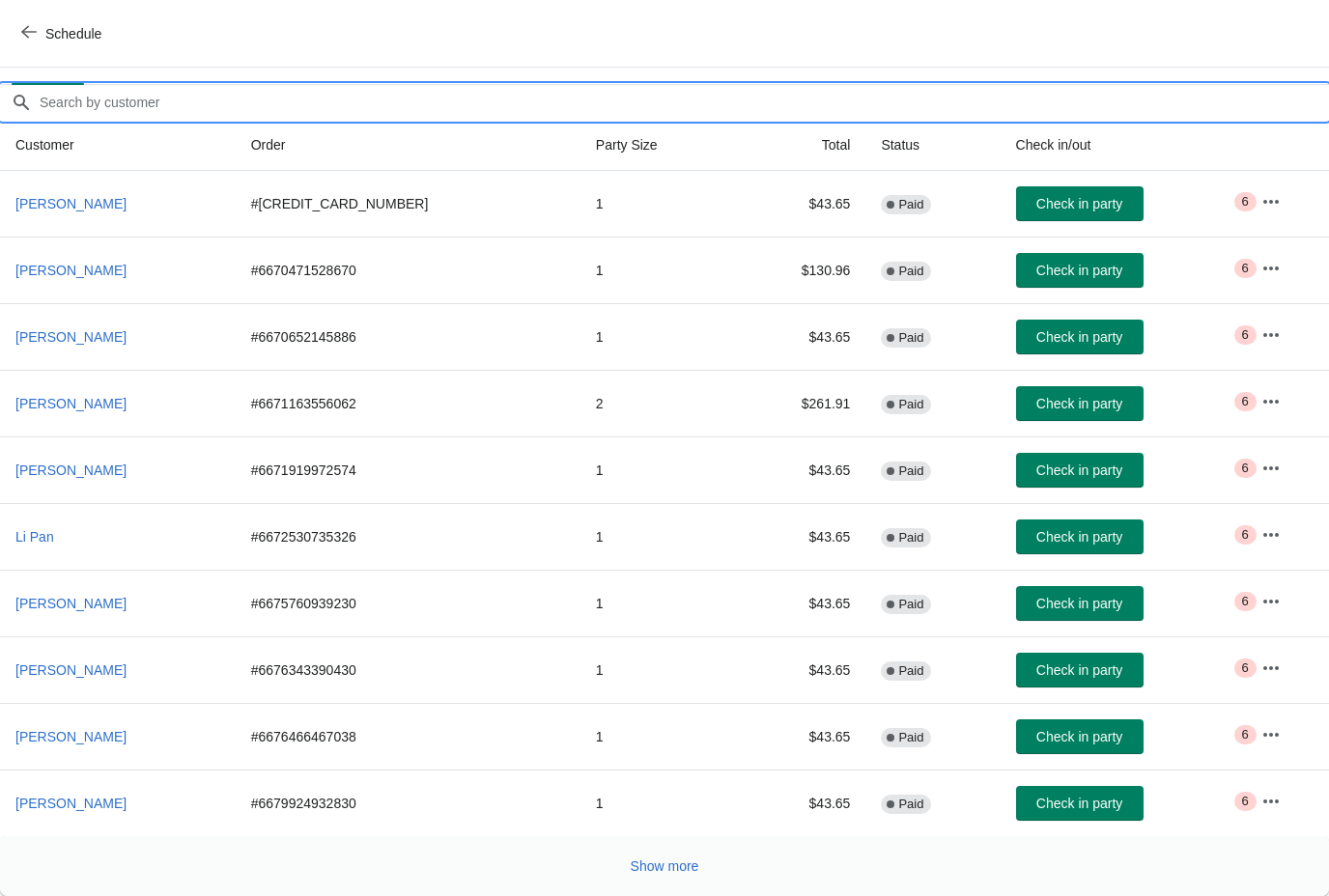
click at [166, 106] on input "Orders filter search" at bounding box center [684, 102] width 1291 height 35
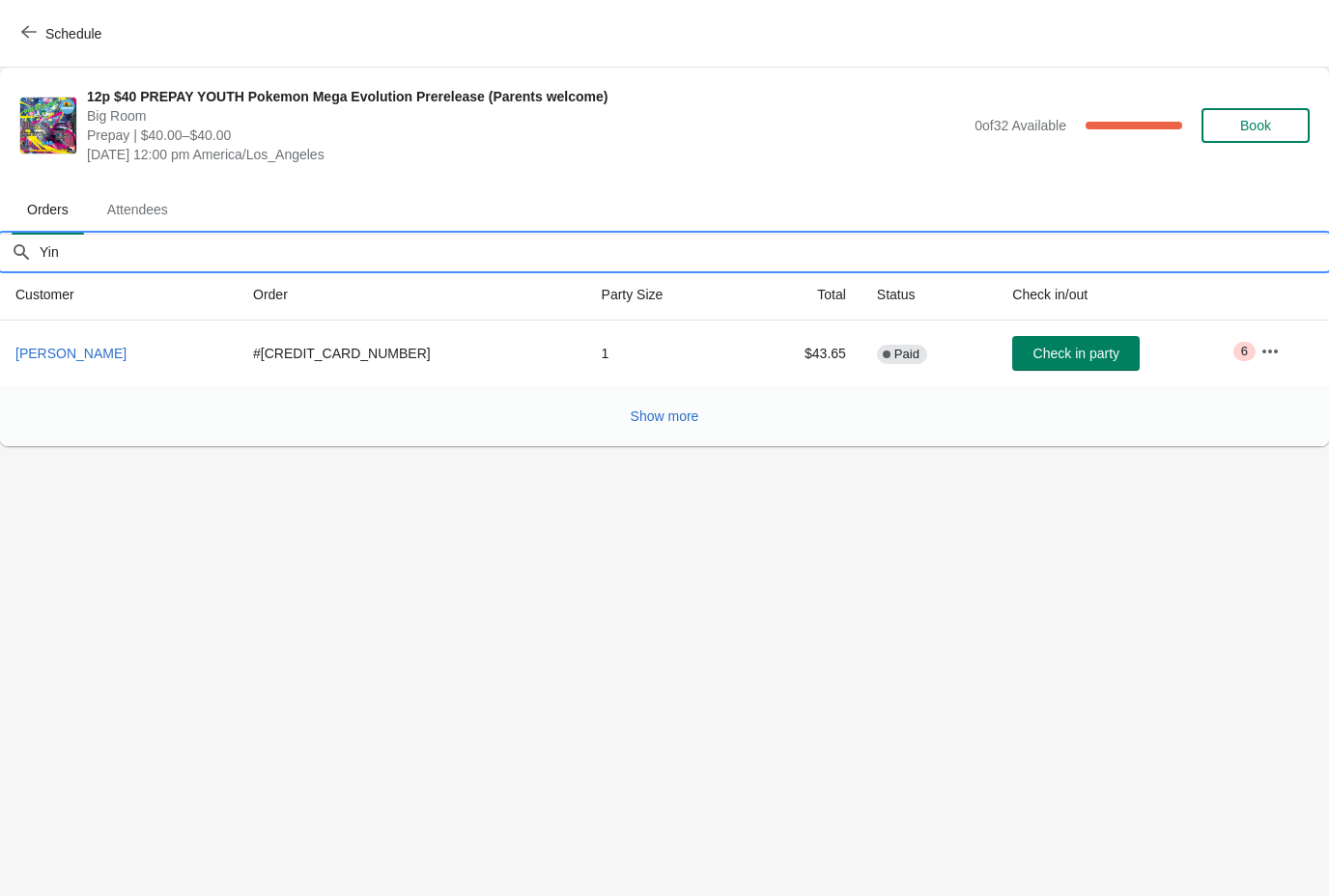
click at [1198, 420] on div "Show more" at bounding box center [657, 409] width 1306 height 37
click at [226, 243] on input "Yin" at bounding box center [684, 252] width 1291 height 35
type input "Y"
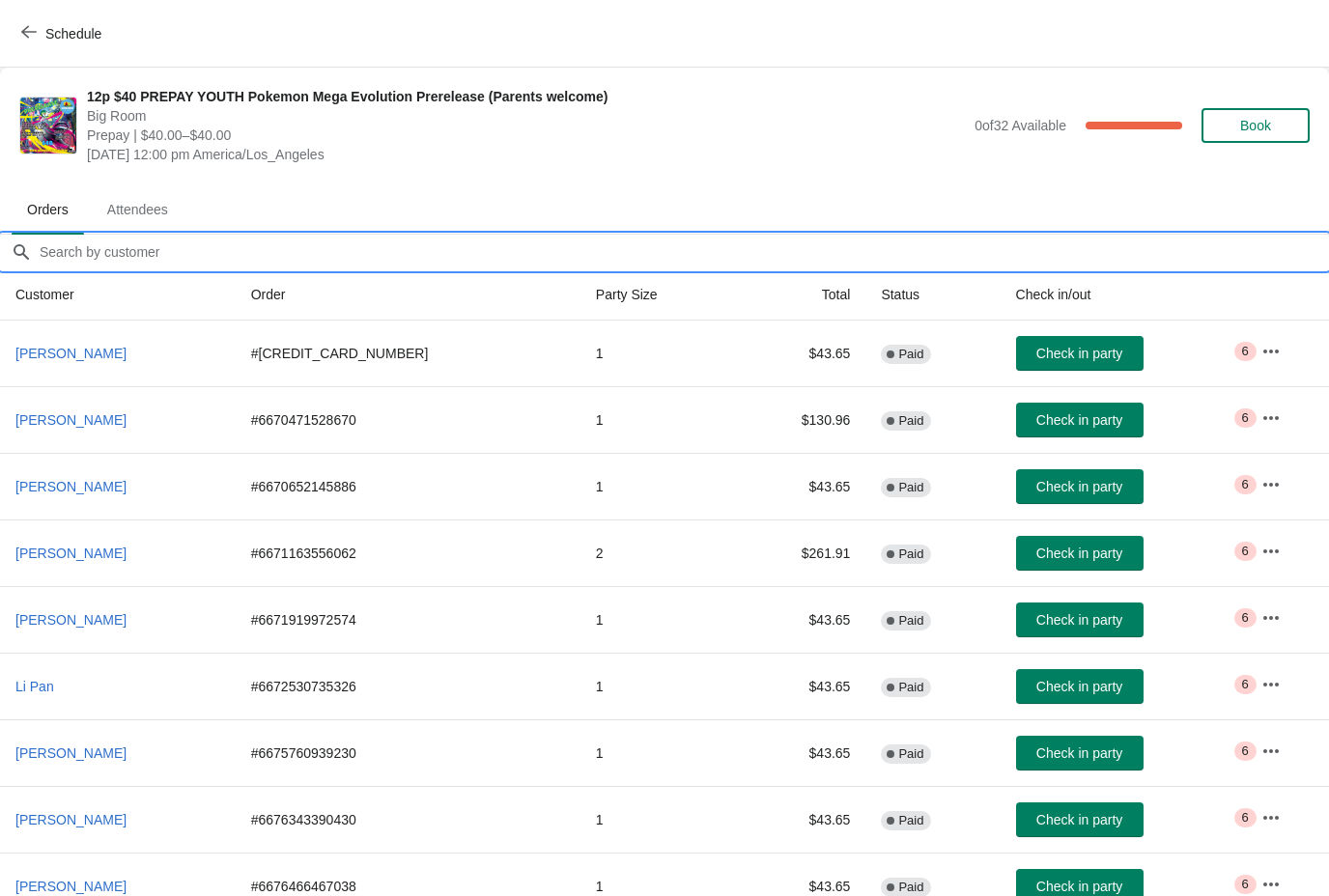
click at [829, 176] on div "12p $40 PREPAY YOUTH Pokemon Mega Evolution Prerelease (Parents welcome) Big Ro…" at bounding box center [664, 125] width 1329 height 116
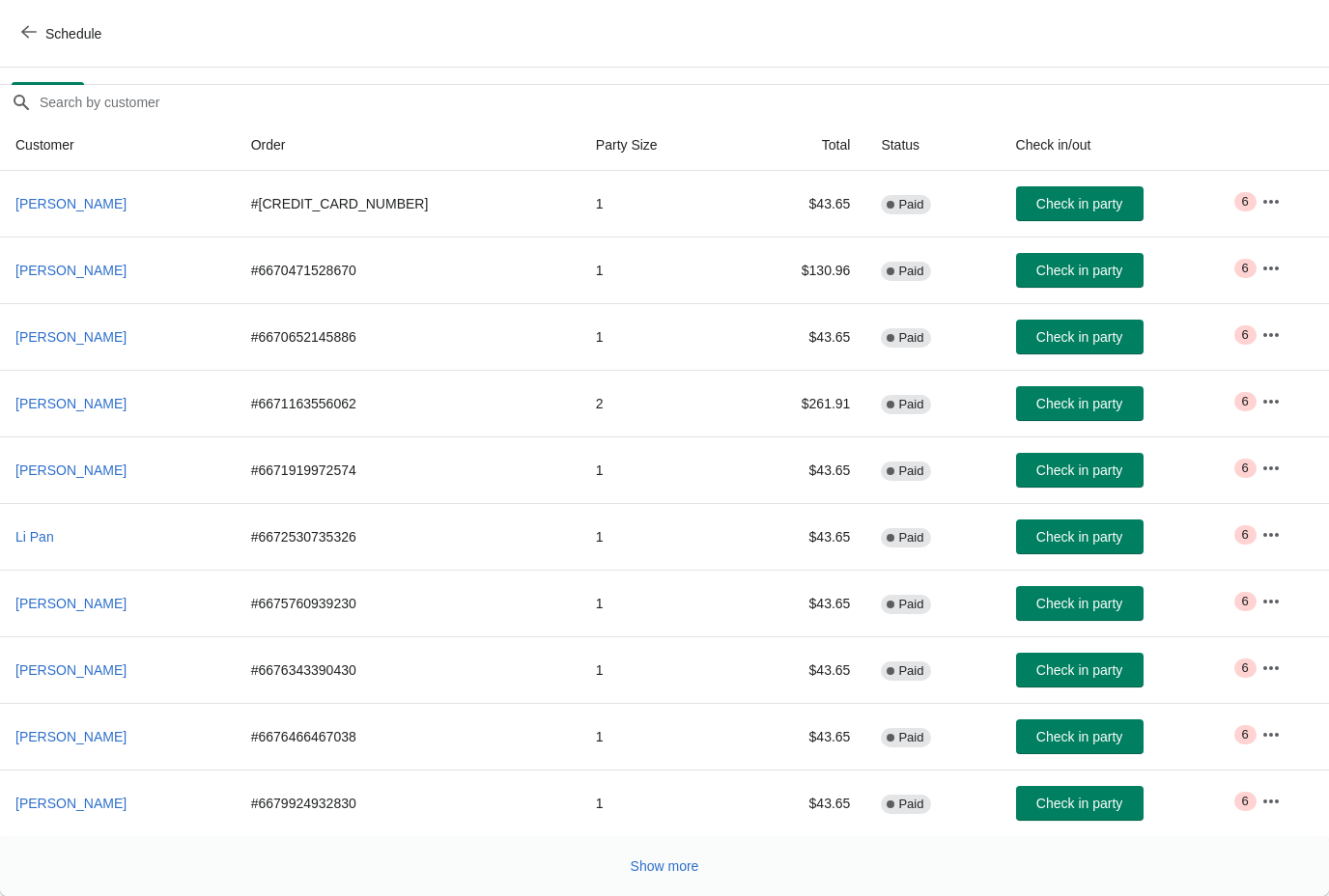
scroll to position [150, 0]
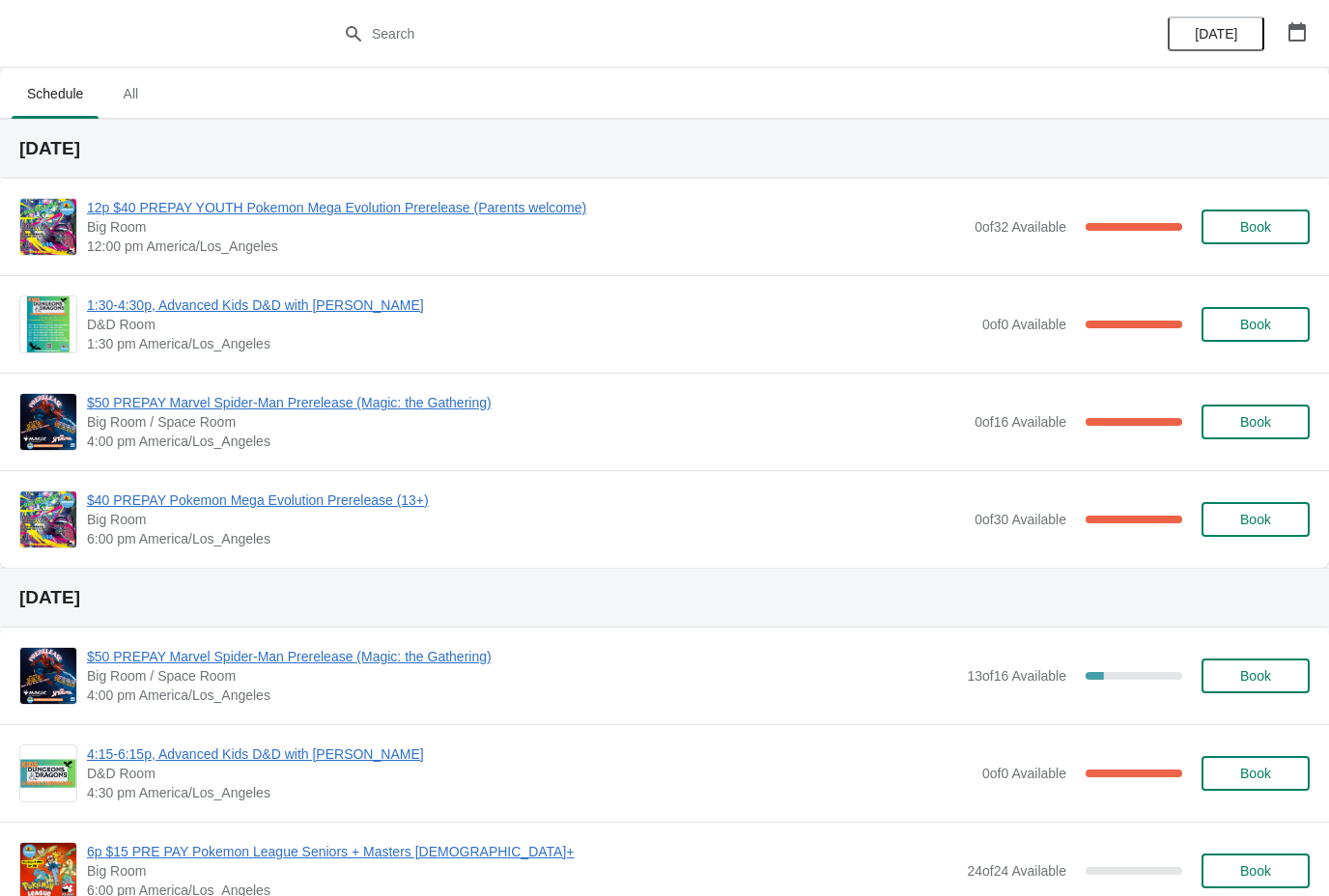
click at [520, 215] on span "12p $40 PREPAY YOUTH Pokemon Mega Evolution Prerelease (Parents welcome)" at bounding box center [525, 208] width 879 height 19
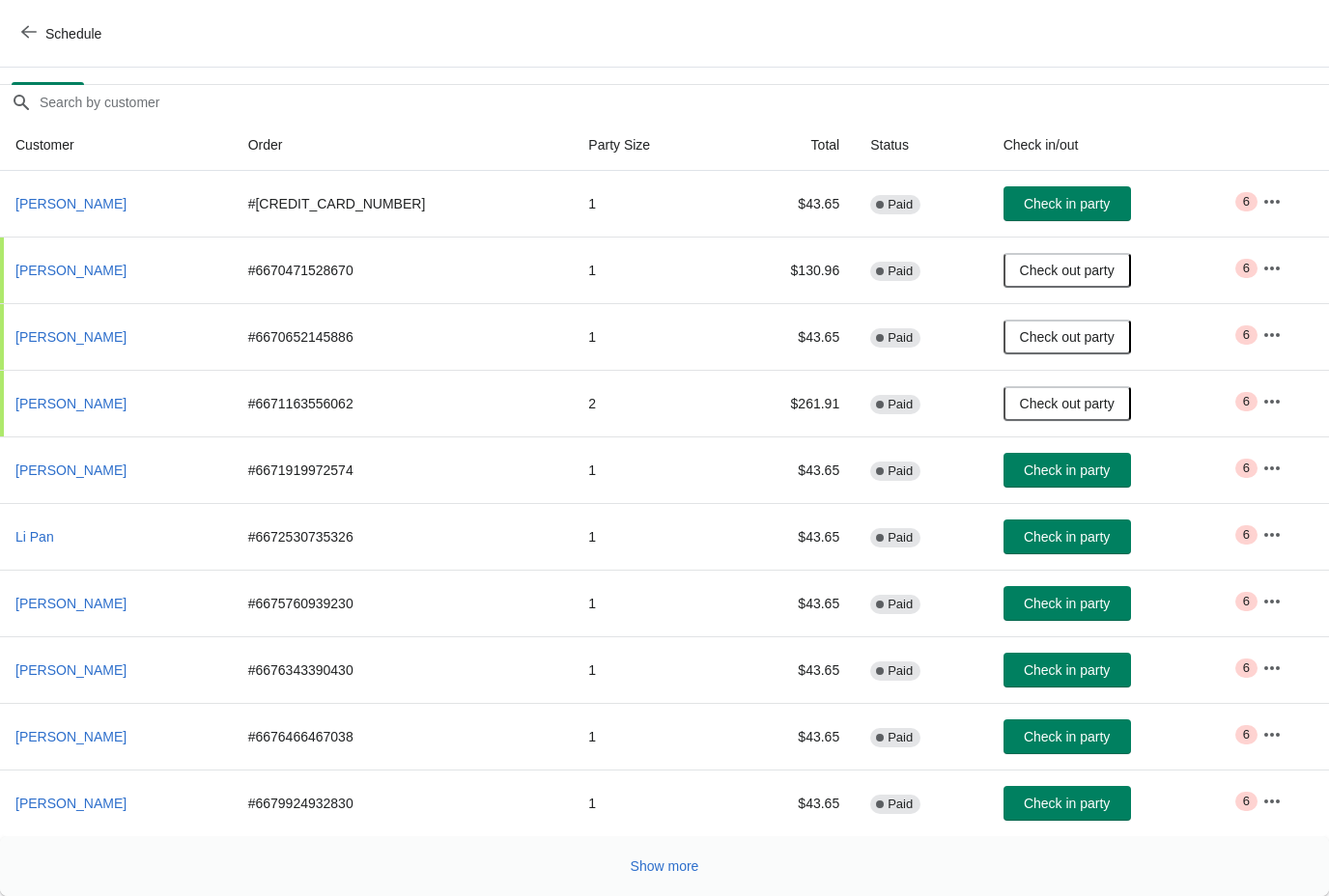
scroll to position [150, 0]
click at [683, 869] on span "Show more" at bounding box center [664, 867] width 68 height 16
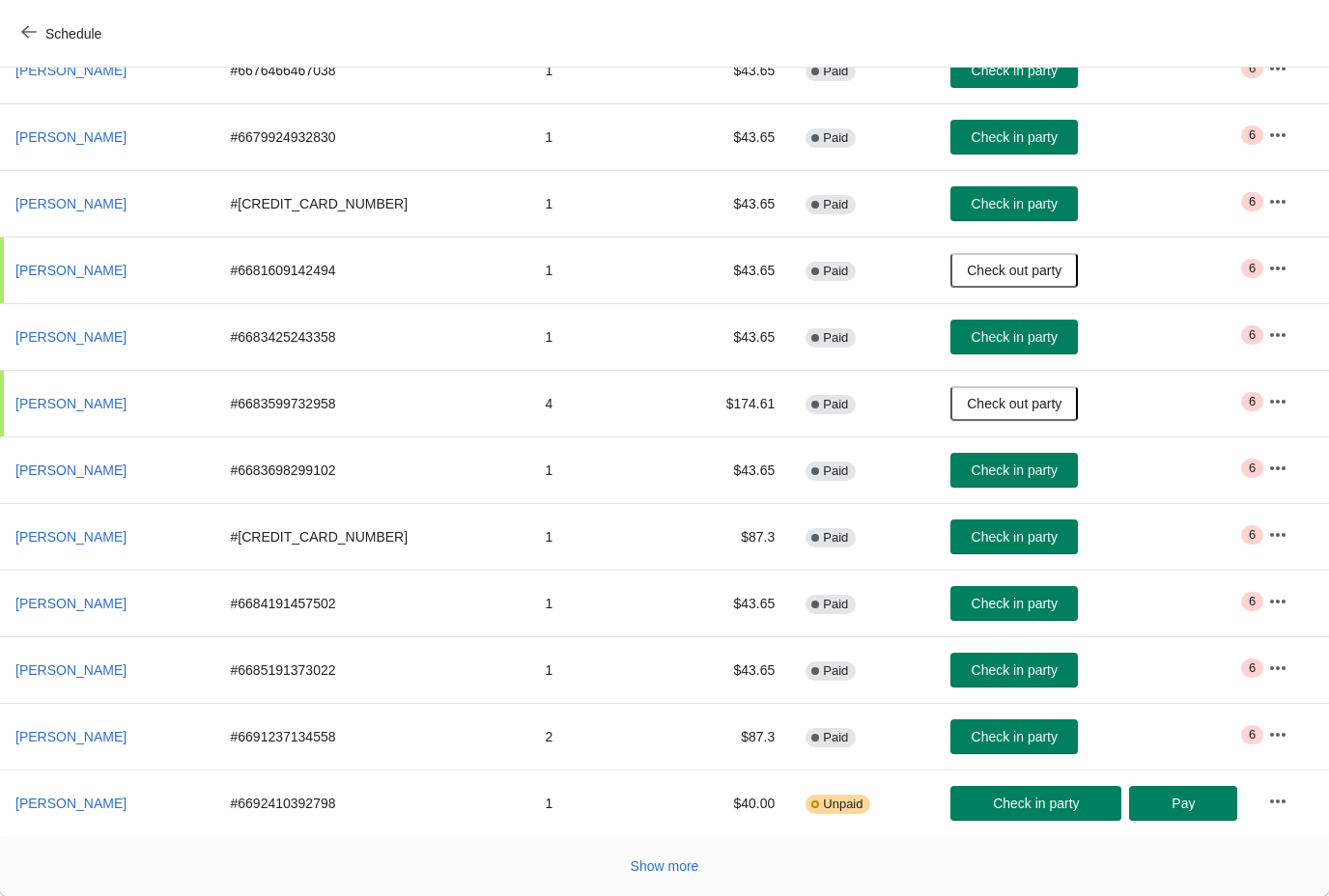
scroll to position [816, 0]
click at [643, 872] on span "Show more" at bounding box center [664, 867] width 68 height 16
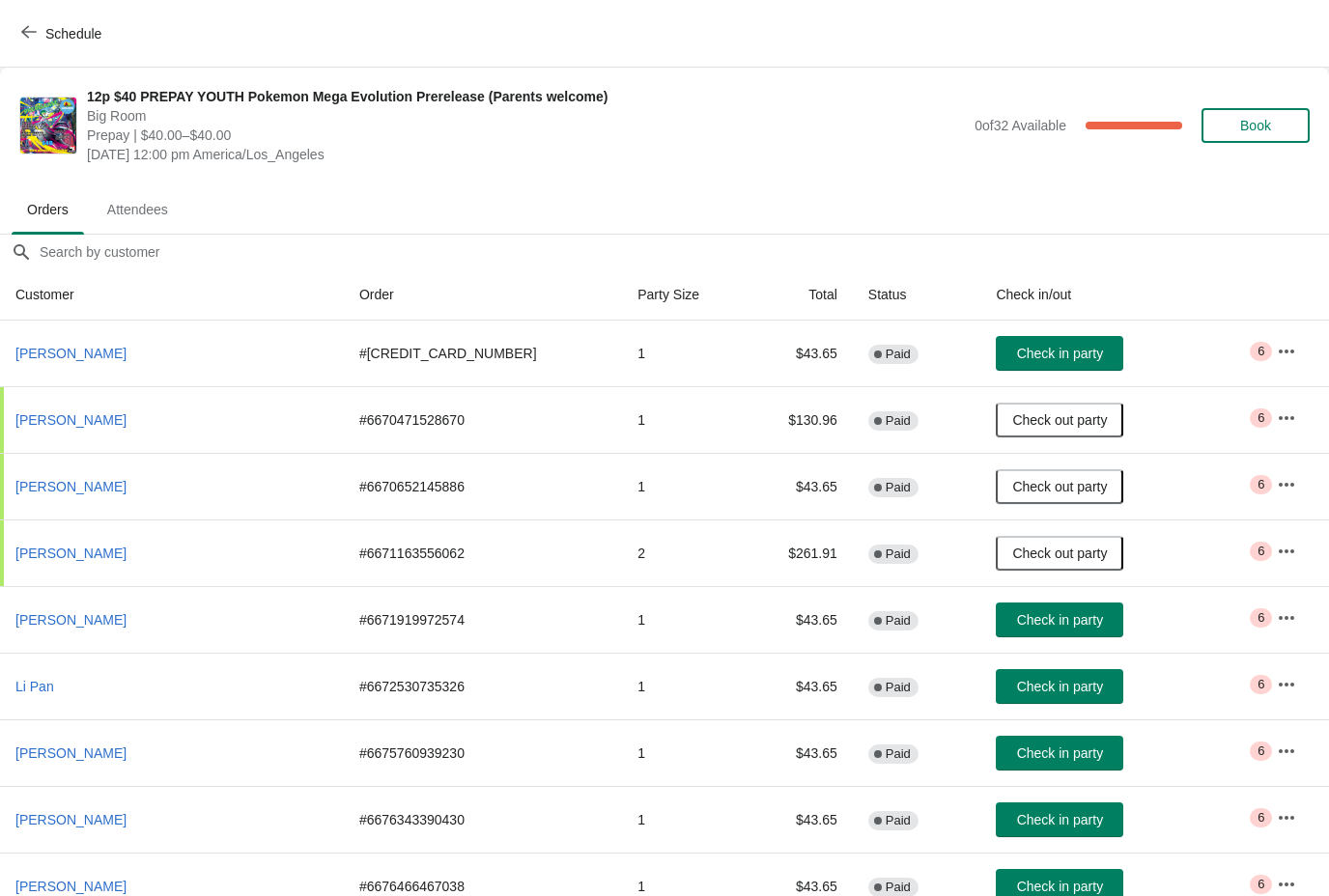
scroll to position [0, 0]
click at [157, 205] on span "Attendees" at bounding box center [137, 210] width 91 height 35
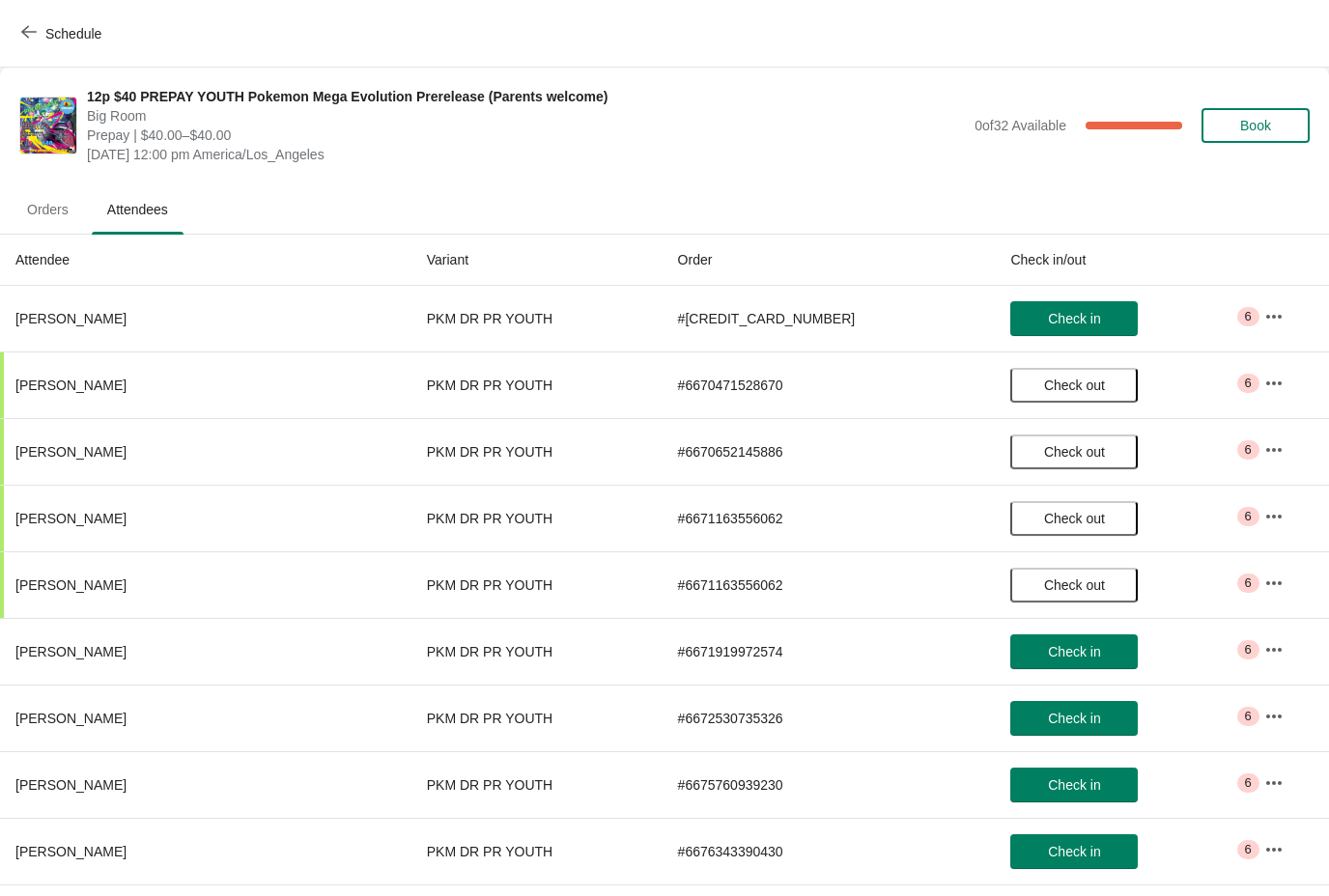
click at [65, 209] on span "Orders" at bounding box center [48, 210] width 72 height 35
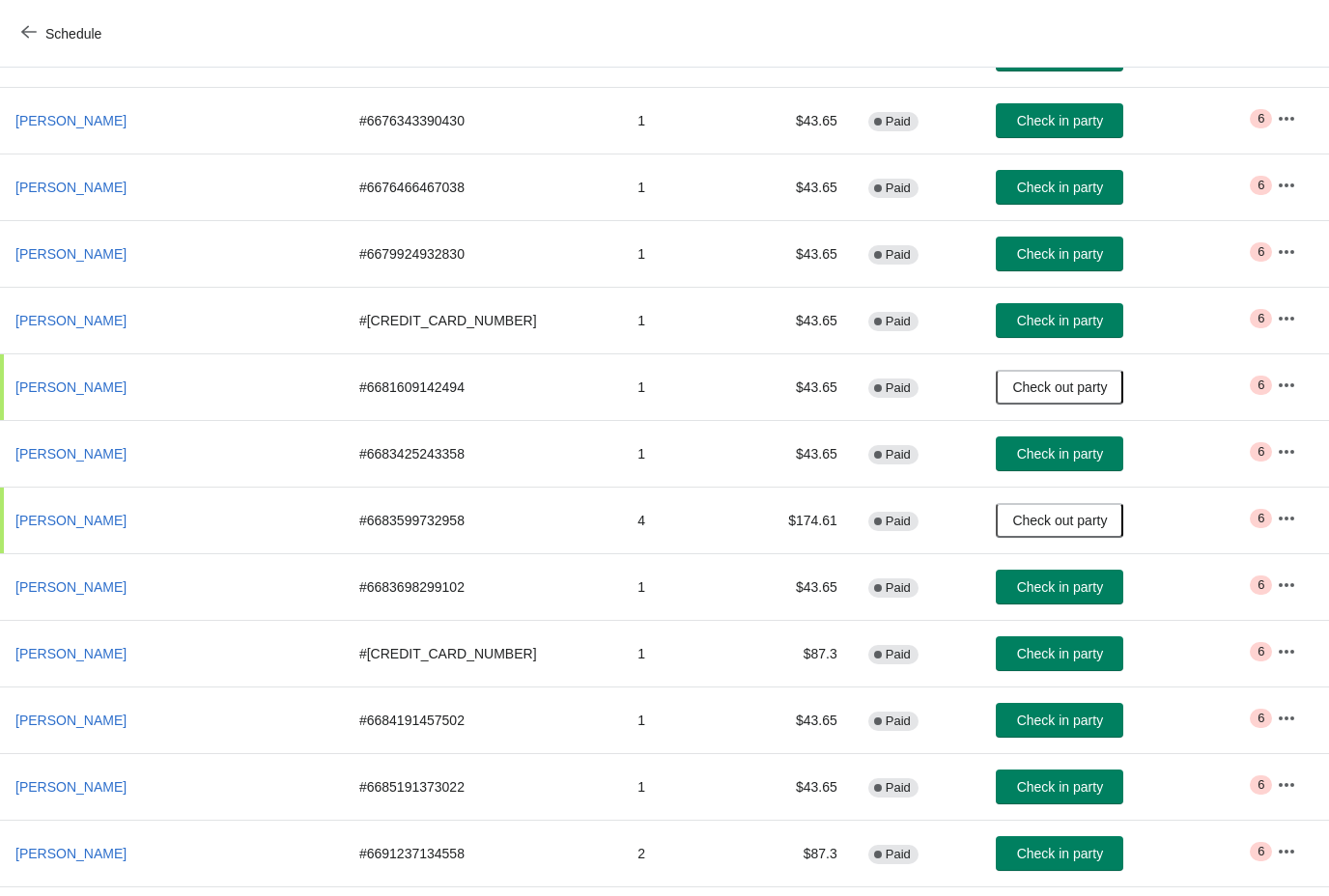
scroll to position [701, 0]
